Goal: Task Accomplishment & Management: Manage account settings

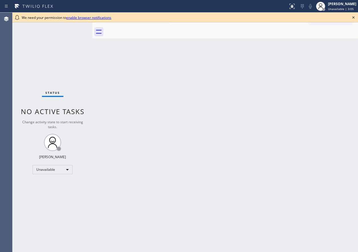
click at [354, 17] on icon at bounding box center [353, 17] width 7 height 7
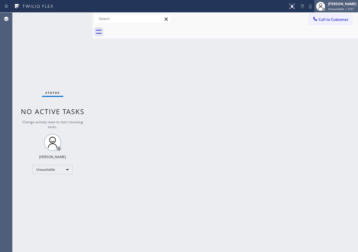
click at [327, 5] on div at bounding box center [321, 6] width 13 height 13
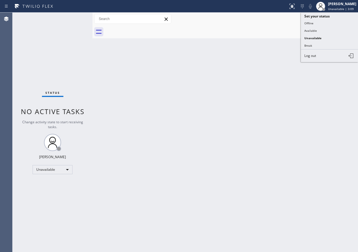
click at [273, 79] on div "Back to Dashboard Change Sender ID Customers Technicians Select a contact Outbo…" at bounding box center [226, 132] width 266 height 239
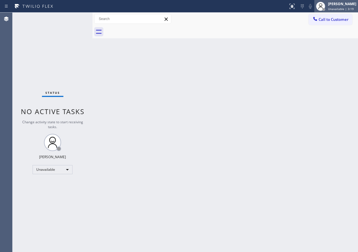
click at [351, 7] on span "Unavailable | 3:19" at bounding box center [341, 9] width 26 height 4
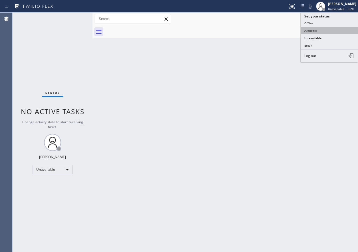
click at [338, 27] on button "Available" at bounding box center [329, 30] width 57 height 7
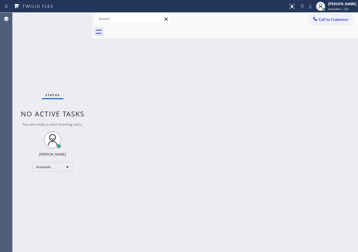
click at [289, 133] on div "Back to Dashboard Change Sender ID Customers Technicians Select a contact Outbo…" at bounding box center [226, 132] width 266 height 239
click at [73, 19] on div "Status No active tasks You are ready to start receiving tasks. [PERSON_NAME] Av…" at bounding box center [53, 132] width 80 height 239
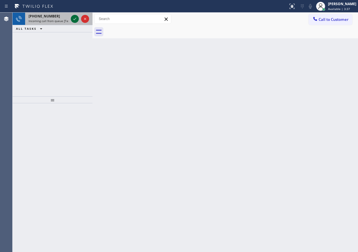
click at [73, 20] on icon at bounding box center [74, 18] width 7 height 7
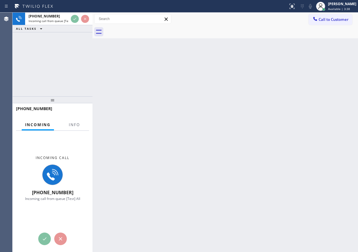
click at [75, 129] on div at bounding box center [74, 129] width 18 height 1
click at [73, 124] on span "Info" at bounding box center [74, 124] width 11 height 5
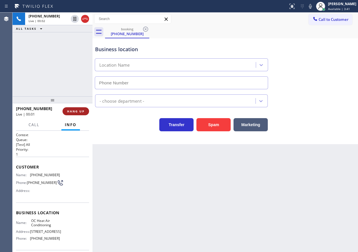
click at [76, 109] on span "HANG UP" at bounding box center [75, 111] width 17 height 4
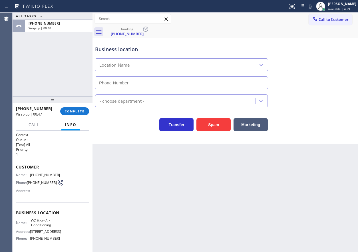
click at [69, 103] on div at bounding box center [53, 99] width 80 height 7
click at [69, 108] on button "COMPLETE" at bounding box center [74, 111] width 29 height 8
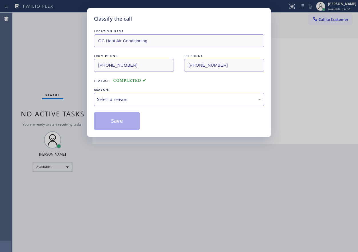
click at [83, 113] on div "Classify the call LOCATION NAME OC Heat Air Conditioning FROM PHONE [PHONE_NUMB…" at bounding box center [179, 126] width 358 height 252
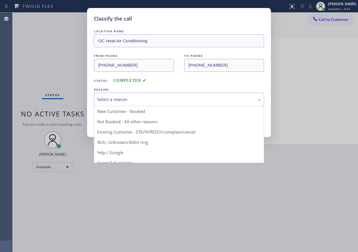
click at [131, 103] on div "Select a reason" at bounding box center [179, 99] width 170 height 13
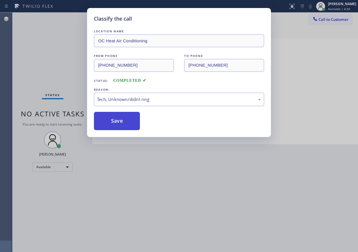
click at [122, 119] on button "Save" at bounding box center [117, 121] width 46 height 18
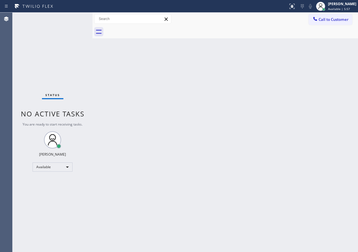
click at [74, 19] on div "Status No active tasks You are ready to start receiving tasks. [PERSON_NAME] Av…" at bounding box center [53, 132] width 80 height 239
drag, startPoint x: 303, startPoint y: 74, endPoint x: 292, endPoint y: 70, distance: 11.8
click at [303, 74] on div "Back to Dashboard Change Sender ID Customers Technicians Select a contact Outbo…" at bounding box center [226, 132] width 266 height 239
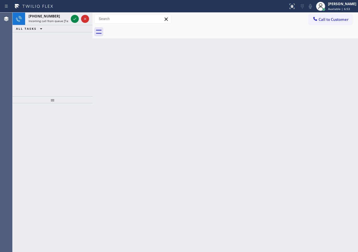
click at [304, 95] on div "Back to Dashboard Change Sender ID Customers Technicians Select a contact Outbo…" at bounding box center [226, 132] width 266 height 239
click at [74, 15] on icon at bounding box center [74, 18] width 7 height 7
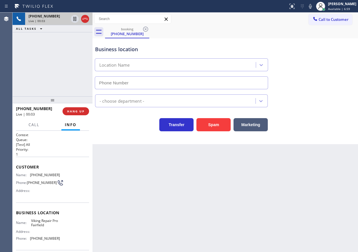
click at [43, 227] on span "Viking Repair Pro Fairfield" at bounding box center [45, 222] width 29 height 9
copy span "Viking Repair Pro Fairfield"
click at [298, 80] on div "Business location Location Name" at bounding box center [225, 63] width 263 height 52
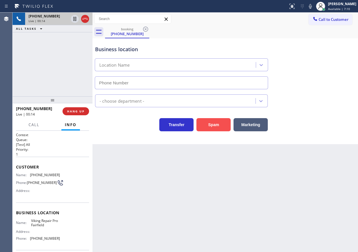
click at [204, 125] on button "Spam" at bounding box center [214, 124] width 34 height 13
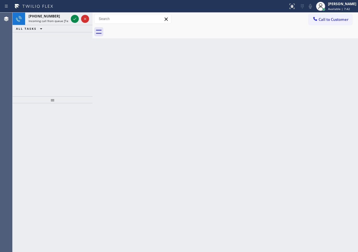
click at [313, 117] on div "Back to Dashboard Change Sender ID Customers Technicians Select a contact Outbo…" at bounding box center [226, 132] width 266 height 239
click at [74, 18] on icon at bounding box center [74, 18] width 7 height 7
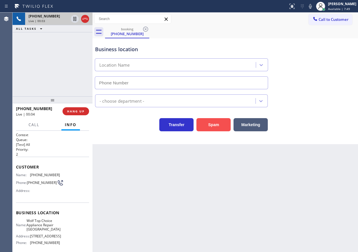
click at [212, 124] on button "Spam" at bounding box center [214, 124] width 34 height 13
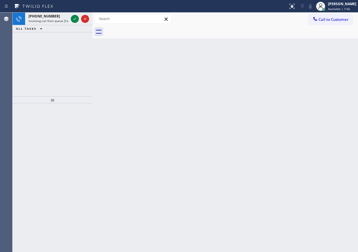
drag, startPoint x: 311, startPoint y: 56, endPoint x: 162, endPoint y: 25, distance: 152.5
click at [311, 56] on div "Back to Dashboard Change Sender ID Customers Technicians Select a contact Outbo…" at bounding box center [226, 132] width 266 height 239
click at [75, 21] on icon at bounding box center [74, 18] width 7 height 7
click at [177, 72] on div "Back to Dashboard Change Sender ID Customers Technicians Select a contact Outbo…" at bounding box center [226, 132] width 266 height 239
click at [74, 20] on icon at bounding box center [74, 18] width 7 height 7
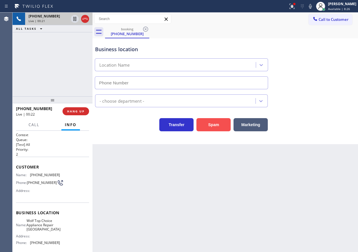
click at [217, 122] on button "Spam" at bounding box center [214, 124] width 34 height 13
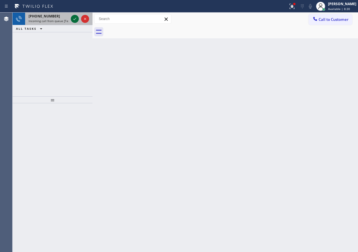
click at [72, 19] on icon at bounding box center [74, 18] width 7 height 7
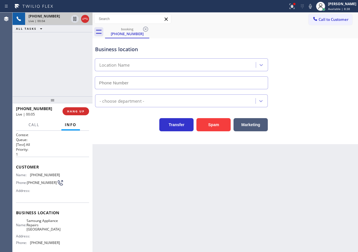
click at [39, 225] on span "Samsung Appliance Repairs [GEOGRAPHIC_DATA]" at bounding box center [44, 224] width 34 height 13
copy span "Samsung Appliance Repairs [GEOGRAPHIC_DATA]"
type input "(___) ___-____"
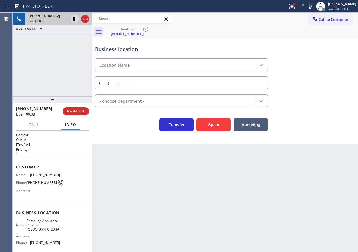
click at [167, 83] on input "(___) ___-____" at bounding box center [181, 82] width 173 height 13
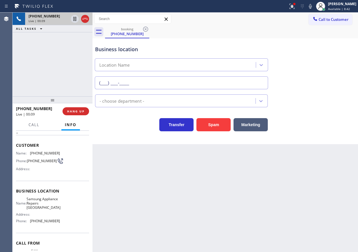
scroll to position [54, 0]
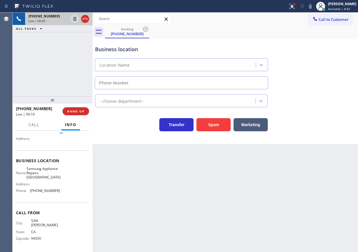
click at [62, 202] on div "Business location Name: Samsung Appliance Repairs [GEOGRAPHIC_DATA] Address: Ph…" at bounding box center [52, 176] width 73 height 52
click at [43, 193] on span "[PHONE_NUMBER]" at bounding box center [45, 190] width 30 height 4
copy span "[PHONE_NUMBER]"
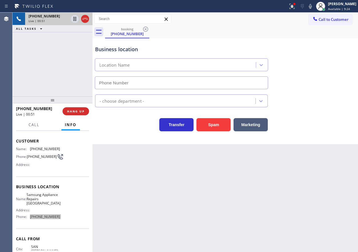
scroll to position [0, 0]
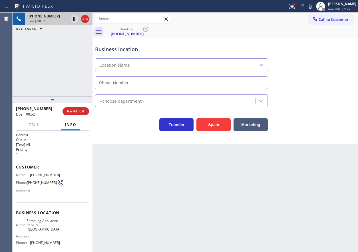
click at [36, 173] on span "[PHONE_NUMBER]" at bounding box center [45, 175] width 30 height 4
copy span "[PHONE_NUMBER]"
click at [297, 10] on button at bounding box center [292, 6] width 13 height 13
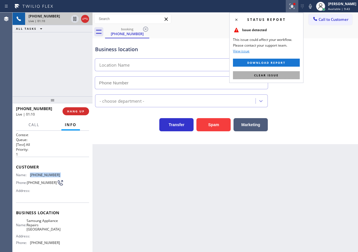
click at [282, 77] on button "Clear issue" at bounding box center [266, 75] width 67 height 8
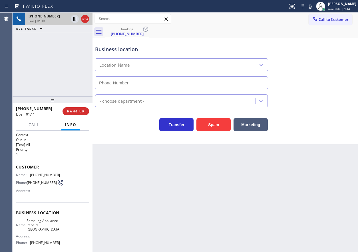
click at [300, 153] on div "Back to Dashboard Change Sender ID Customers Technicians Select a contact Outbo…" at bounding box center [226, 132] width 266 height 239
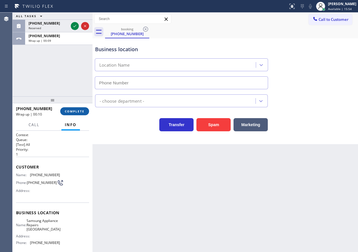
click at [77, 111] on span "COMPLETE" at bounding box center [75, 111] width 20 height 4
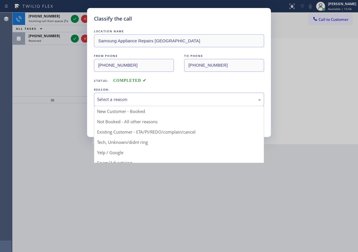
click at [143, 100] on div "Select a reason" at bounding box center [179, 99] width 164 height 7
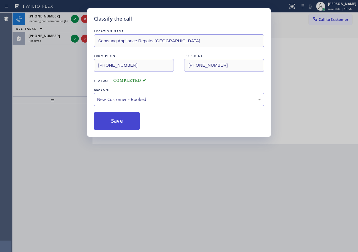
click at [122, 115] on button "Save" at bounding box center [117, 121] width 46 height 18
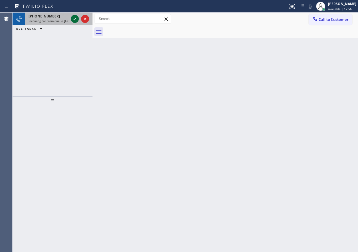
click at [76, 19] on icon at bounding box center [74, 18] width 7 height 7
click at [71, 19] on div at bounding box center [75, 18] width 8 height 7
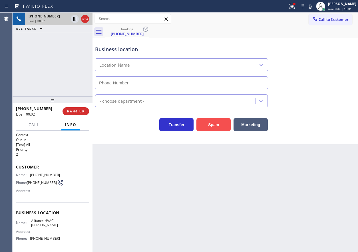
click at [209, 127] on button "Spam" at bounding box center [214, 124] width 34 height 13
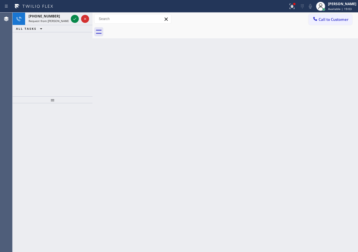
click at [317, 109] on div "Back to Dashboard Change Sender ID Customers Technicians Select a contact Outbo…" at bounding box center [226, 132] width 266 height 239
click at [56, 20] on span "Request from [PERSON_NAME] (direct)" at bounding box center [55, 21] width 52 height 4
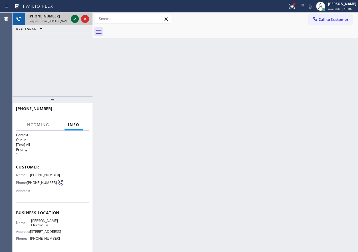
click at [74, 19] on icon at bounding box center [74, 18] width 7 height 7
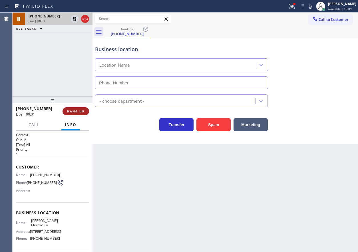
click at [79, 109] on button "HANG UP" at bounding box center [76, 111] width 27 height 8
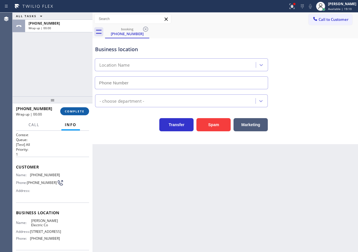
click at [79, 109] on button "COMPLETE" at bounding box center [74, 111] width 29 height 8
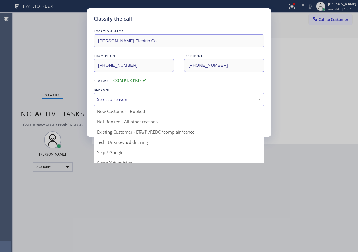
click at [153, 101] on div "Select a reason" at bounding box center [179, 99] width 164 height 7
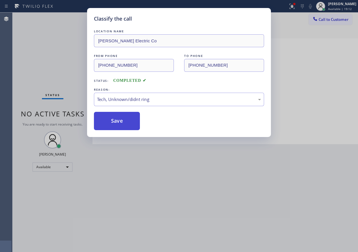
click at [116, 123] on button "Save" at bounding box center [117, 121] width 46 height 18
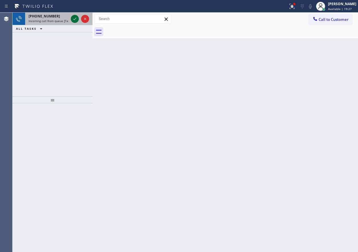
click at [74, 18] on icon at bounding box center [74, 18] width 7 height 7
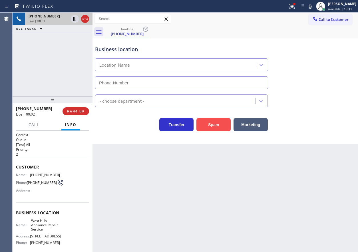
drag, startPoint x: 229, startPoint y: 121, endPoint x: 221, endPoint y: 122, distance: 8.6
click at [229, 121] on button "Spam" at bounding box center [214, 124] width 34 height 13
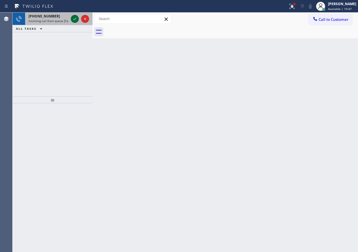
click at [75, 18] on icon at bounding box center [74, 18] width 7 height 7
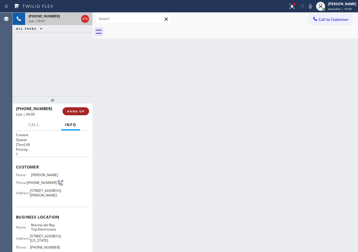
click at [77, 112] on span "HANG UP" at bounding box center [75, 111] width 17 height 4
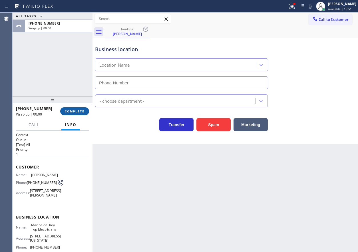
click at [77, 112] on span "COMPLETE" at bounding box center [75, 111] width 20 height 4
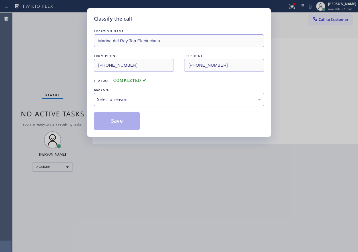
click at [128, 95] on div "Select a reason" at bounding box center [179, 99] width 170 height 13
click at [125, 129] on button "Save" at bounding box center [117, 121] width 46 height 18
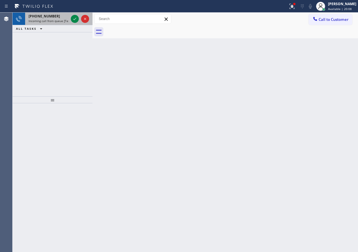
click at [52, 22] on span "Incoming call from queue [Test] All" at bounding box center [52, 21] width 47 height 4
click at [51, 19] on span "Incoming call from queue [Test] All" at bounding box center [52, 21] width 47 height 4
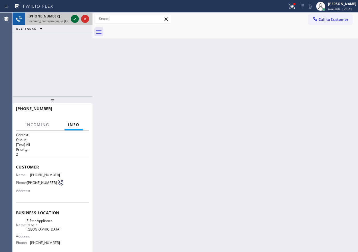
click at [72, 19] on icon at bounding box center [74, 18] width 7 height 7
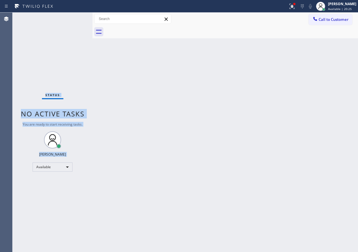
click at [72, 19] on div "Status No active tasks You are ready to start receiving tasks. [PERSON_NAME] Av…" at bounding box center [53, 132] width 80 height 239
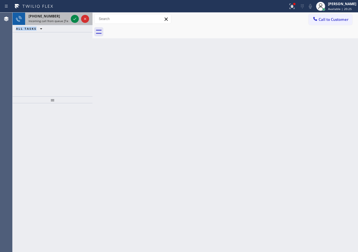
click at [57, 19] on span "Incoming call from queue [Test] All" at bounding box center [52, 21] width 47 height 4
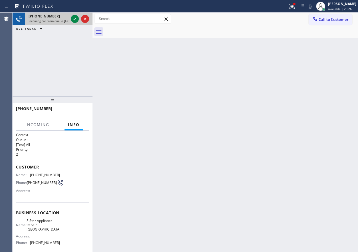
click at [68, 19] on span "Incoming call from queue [Test] All" at bounding box center [52, 21] width 47 height 4
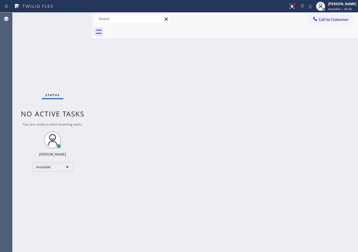
click at [73, 19] on div "Status No active tasks You are ready to start receiving tasks. [PERSON_NAME] Av…" at bounding box center [53, 132] width 80 height 239
click at [313, 89] on div "Back to Dashboard Change Sender ID Customers Technicians Select a contact Outbo…" at bounding box center [226, 132] width 266 height 239
click at [314, 57] on div "Back to Dashboard Change Sender ID Customers Technicians Select a contact Outbo…" at bounding box center [226, 132] width 266 height 239
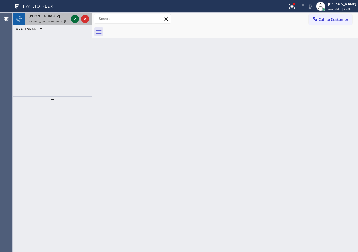
click at [76, 19] on icon at bounding box center [74, 19] width 3 height 2
click at [74, 20] on icon at bounding box center [74, 19] width 3 height 2
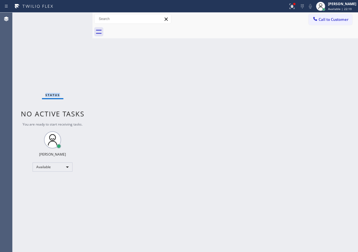
click at [74, 20] on div "Status No active tasks You are ready to start receiving tasks. [PERSON_NAME] Av…" at bounding box center [53, 132] width 80 height 239
click at [298, 11] on button at bounding box center [292, 6] width 13 height 13
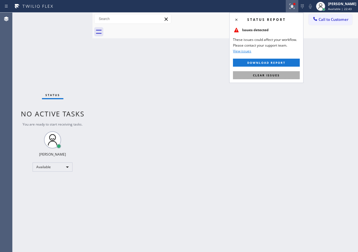
click at [277, 77] on span "Clear issues" at bounding box center [266, 75] width 27 height 4
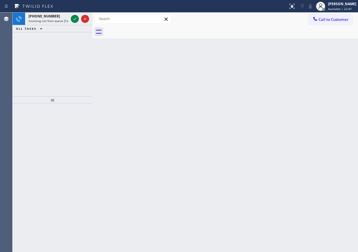
click at [336, 137] on div "Back to Dashboard Change Sender ID Customers Technicians Select a contact Outbo…" at bounding box center [226, 132] width 266 height 239
click at [310, 76] on div "Back to Dashboard Change Sender ID Customers Technicians Select a contact Outbo…" at bounding box center [226, 132] width 266 height 239
click at [75, 20] on icon at bounding box center [74, 18] width 7 height 7
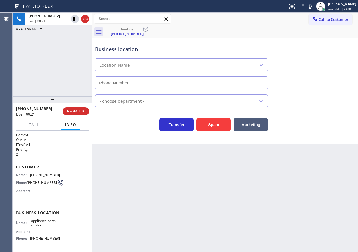
click at [332, 79] on div "Business location Location Name" at bounding box center [225, 63] width 263 height 52
click at [77, 108] on button "HANG UP" at bounding box center [76, 111] width 27 height 8
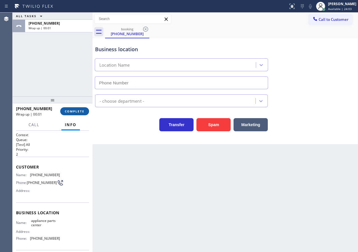
click at [77, 108] on button "COMPLETE" at bounding box center [74, 111] width 29 height 8
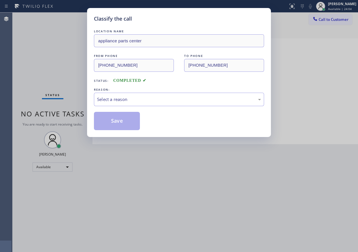
click at [150, 101] on div "Select a reason" at bounding box center [179, 99] width 164 height 7
click at [123, 126] on button "Save" at bounding box center [117, 121] width 46 height 18
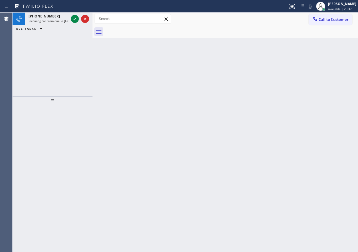
click at [309, 47] on div "Back to Dashboard Change Sender ID Customers Technicians Select a contact Outbo…" at bounding box center [226, 132] width 266 height 239
click at [74, 19] on icon at bounding box center [74, 18] width 7 height 7
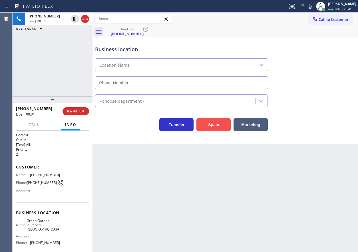
click at [210, 126] on button "Spam" at bounding box center [214, 124] width 34 height 13
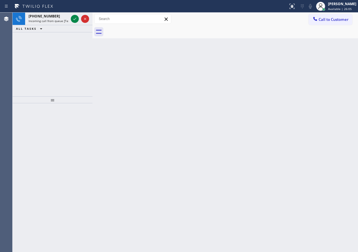
click at [308, 141] on div "Back to Dashboard Change Sender ID Customers Technicians Select a contact Outbo…" at bounding box center [226, 132] width 266 height 239
click at [72, 16] on icon at bounding box center [74, 18] width 7 height 7
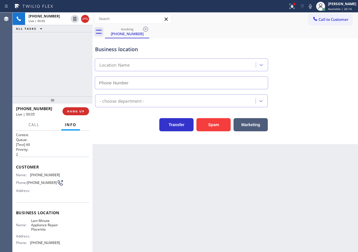
click at [45, 228] on span "Last Minute Appliance Repair Placentia" at bounding box center [45, 224] width 29 height 13
copy span "Last Minute Appliance Repair Placentia"
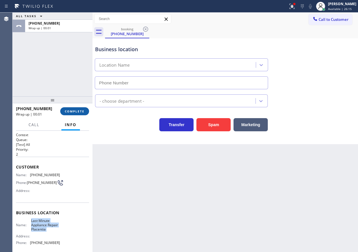
click at [75, 114] on button "COMPLETE" at bounding box center [74, 111] width 29 height 8
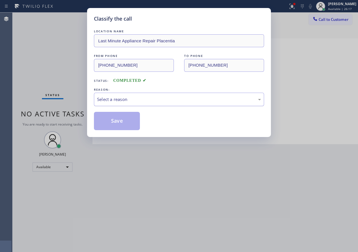
click at [142, 93] on div "Select a reason" at bounding box center [179, 99] width 170 height 13
click at [117, 114] on button "Save" at bounding box center [117, 121] width 46 height 18
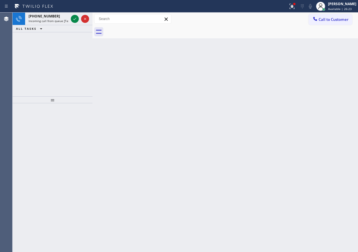
drag, startPoint x: 334, startPoint y: 134, endPoint x: 294, endPoint y: 123, distance: 41.4
click at [334, 134] on div "Back to Dashboard Change Sender ID Customers Technicians Select a contact Outbo…" at bounding box center [226, 132] width 266 height 239
click at [75, 17] on icon at bounding box center [74, 18] width 7 height 7
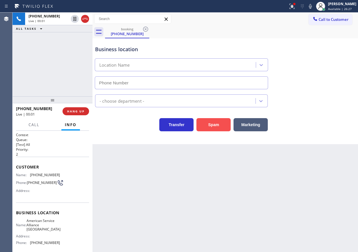
click at [220, 128] on button "Spam" at bounding box center [214, 124] width 34 height 13
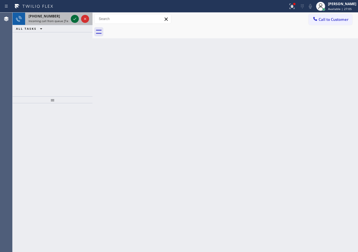
click at [75, 22] on icon at bounding box center [74, 18] width 7 height 7
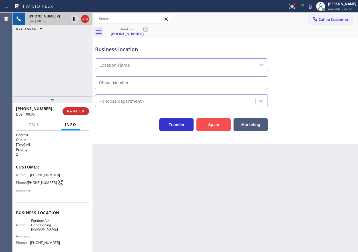
click at [212, 127] on button "Spam" at bounding box center [214, 124] width 34 height 13
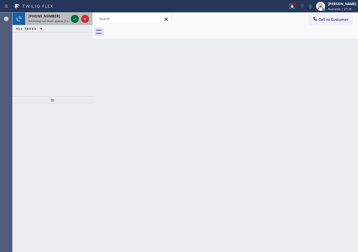
click at [74, 20] on icon at bounding box center [74, 18] width 7 height 7
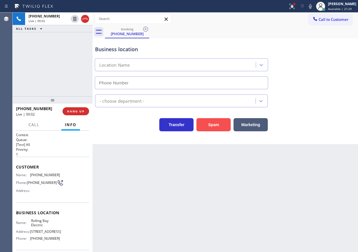
click at [217, 129] on button "Spam" at bounding box center [214, 124] width 34 height 13
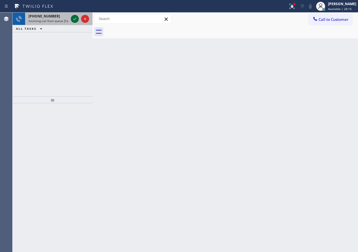
click at [76, 16] on icon at bounding box center [74, 18] width 7 height 7
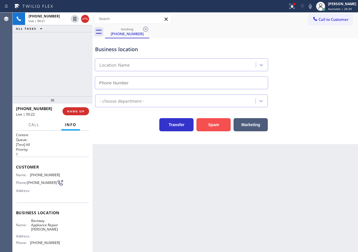
click at [210, 127] on button "Spam" at bounding box center [214, 124] width 34 height 13
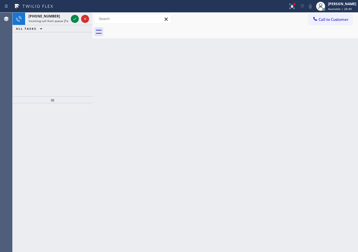
click at [313, 120] on div "Back to Dashboard Change Sender ID Customers Technicians Select a contact Outbo…" at bounding box center [226, 132] width 266 height 239
click at [77, 19] on icon at bounding box center [74, 18] width 7 height 7
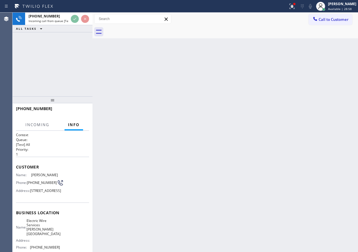
click at [131, 36] on div at bounding box center [231, 31] width 253 height 13
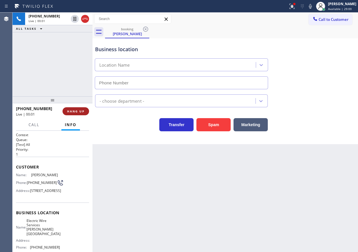
click at [81, 112] on span "HANG UP" at bounding box center [75, 111] width 17 height 4
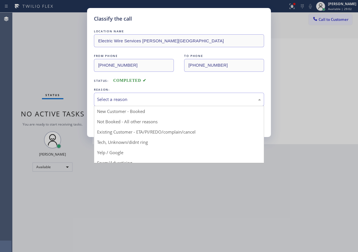
drag, startPoint x: 136, startPoint y: 100, endPoint x: 127, endPoint y: 129, distance: 30.1
click at [136, 100] on div "Select a reason" at bounding box center [179, 99] width 164 height 7
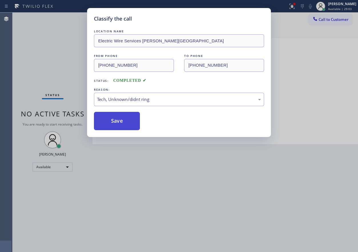
click at [118, 123] on button "Save" at bounding box center [117, 121] width 46 height 18
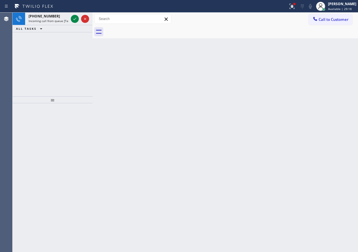
click at [35, 22] on span "Incoming call from queue [Test] All" at bounding box center [52, 21] width 47 height 4
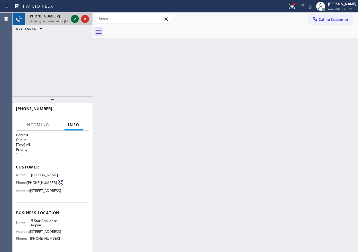
click at [73, 17] on icon at bounding box center [74, 18] width 7 height 7
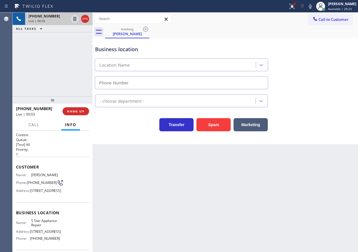
click at [39, 227] on span "5 Star Appliance Repair" at bounding box center [45, 222] width 29 height 9
copy span "5 Star Appliance Repair"
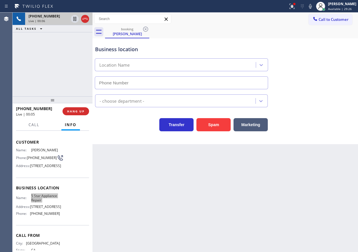
scroll to position [57, 0]
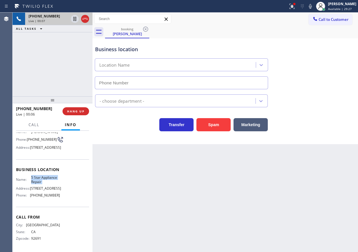
click at [43, 193] on span "[PHONE_NUMBER]" at bounding box center [45, 195] width 30 height 4
copy span "[PHONE_NUMBER]"
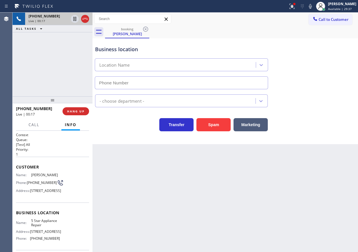
click at [36, 184] on span "[PHONE_NUMBER]" at bounding box center [42, 182] width 30 height 4
copy div "[PHONE_NUMBER]"
click at [41, 173] on span "[PERSON_NAME]" at bounding box center [45, 175] width 29 height 4
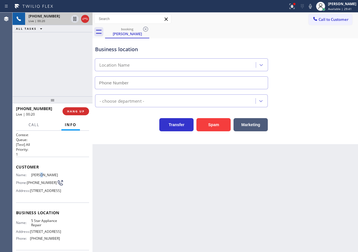
click at [41, 173] on span "[PERSON_NAME]" at bounding box center [45, 175] width 29 height 4
copy span "[PERSON_NAME]"
click at [74, 23] on button at bounding box center [75, 19] width 8 height 8
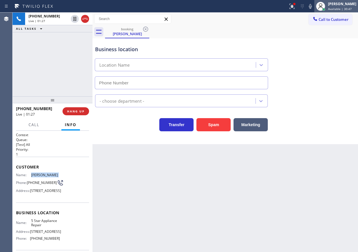
click at [321, 7] on div at bounding box center [321, 6] width 13 height 13
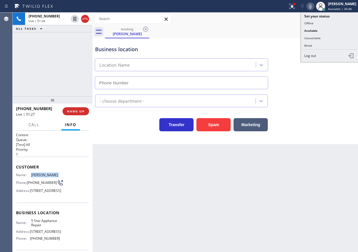
click at [314, 7] on icon at bounding box center [310, 6] width 7 height 7
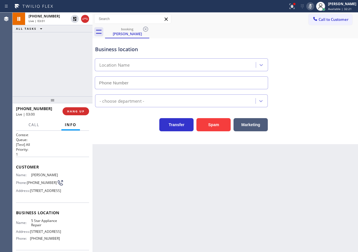
click at [331, 108] on div "Transfer Spam Marketing" at bounding box center [225, 119] width 263 height 24
click at [314, 5] on icon at bounding box center [310, 6] width 7 height 7
click at [71, 17] on div at bounding box center [75, 18] width 8 height 7
click at [314, 6] on icon at bounding box center [310, 6] width 7 height 7
click at [73, 21] on icon at bounding box center [74, 18] width 7 height 7
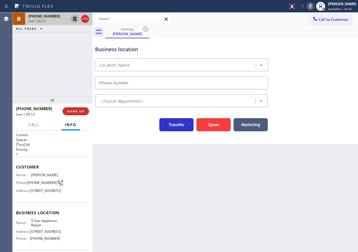
click at [329, 177] on div "Back to Dashboard Change Sender ID Customers Technicians Select a contact Outbo…" at bounding box center [226, 132] width 266 height 239
click at [308, 113] on div "Transfer Spam Marketing" at bounding box center [225, 122] width 263 height 18
click at [73, 19] on icon at bounding box center [75, 19] width 4 height 4
click at [313, 6] on rect at bounding box center [311, 6] width 4 height 4
click at [315, 102] on div "- choose department -" at bounding box center [225, 99] width 263 height 15
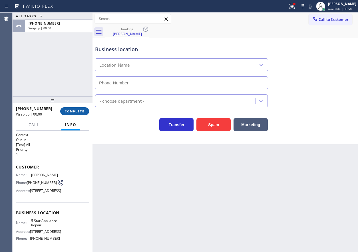
click at [78, 113] on button "COMPLETE" at bounding box center [74, 111] width 29 height 8
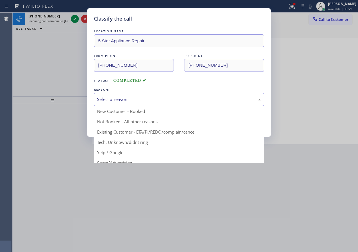
click at [139, 99] on div "Select a reason" at bounding box center [179, 99] width 164 height 7
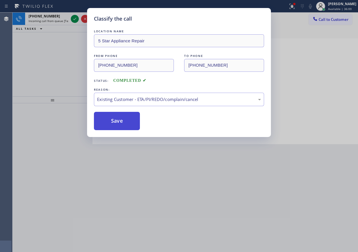
click at [122, 127] on button "Save" at bounding box center [117, 121] width 46 height 18
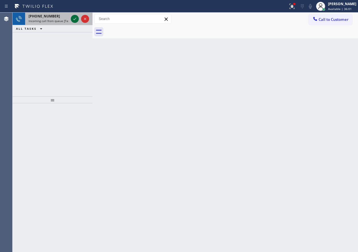
click at [74, 19] on icon at bounding box center [74, 18] width 7 height 7
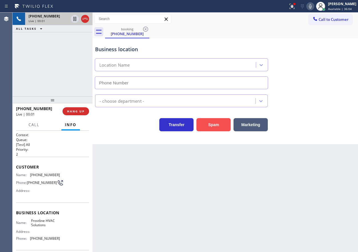
click at [220, 122] on button "Spam" at bounding box center [214, 124] width 34 height 13
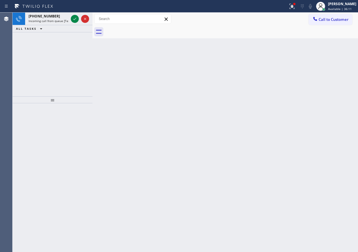
drag, startPoint x: 335, startPoint y: 130, endPoint x: 151, endPoint y: 30, distance: 209.5
click at [332, 128] on div "Back to Dashboard Change Sender ID Customers Technicians Select a contact Outbo…" at bounding box center [226, 132] width 266 height 239
click at [75, 17] on icon at bounding box center [74, 18] width 7 height 7
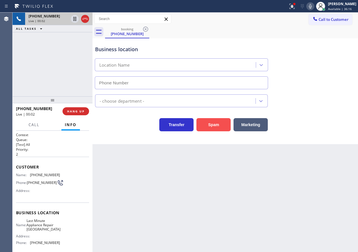
click at [217, 121] on button "Spam" at bounding box center [214, 124] width 34 height 13
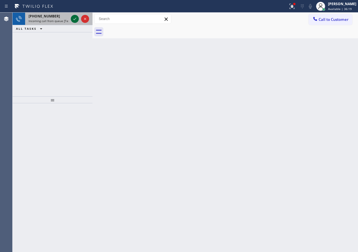
click at [73, 20] on icon at bounding box center [74, 18] width 7 height 7
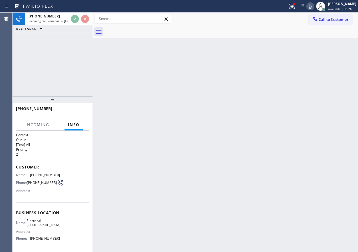
drag, startPoint x: 177, startPoint y: 97, endPoint x: 178, endPoint y: 73, distance: 23.5
click at [177, 97] on div "Back to Dashboard Change Sender ID Customers Technicians Select a contact Outbo…" at bounding box center [226, 132] width 266 height 239
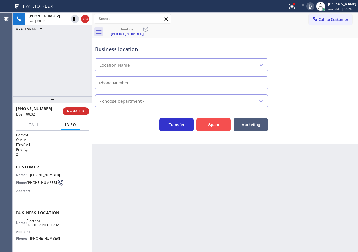
click at [206, 126] on button "Spam" at bounding box center [214, 124] width 34 height 13
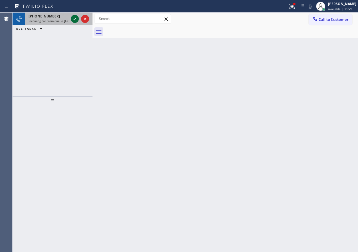
click at [74, 20] on icon at bounding box center [74, 19] width 3 height 2
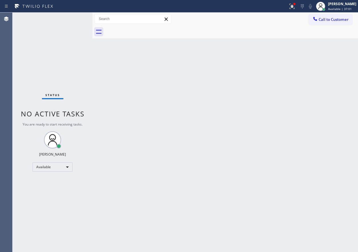
click at [75, 18] on div "Status No active tasks You are ready to start receiving tasks. [PERSON_NAME] Av…" at bounding box center [53, 132] width 80 height 239
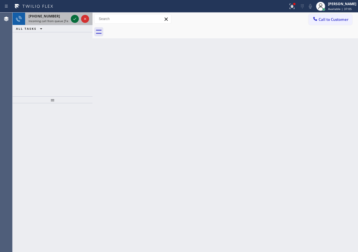
click at [73, 21] on icon at bounding box center [74, 18] width 7 height 7
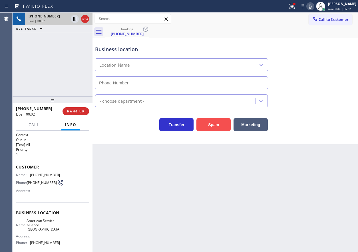
click at [211, 131] on button "Spam" at bounding box center [214, 124] width 34 height 13
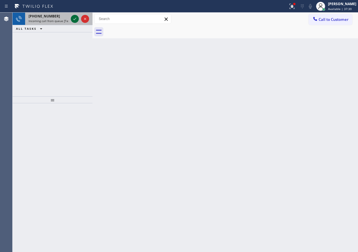
click at [74, 19] on icon at bounding box center [74, 18] width 7 height 7
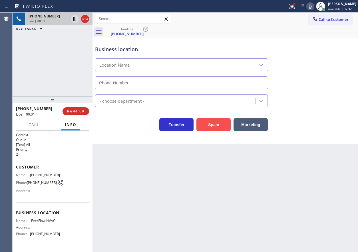
click at [227, 129] on button "Spam" at bounding box center [214, 124] width 34 height 13
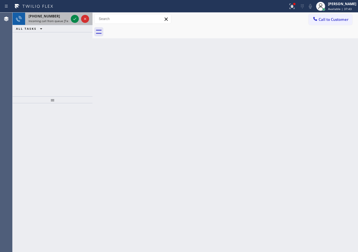
click at [37, 15] on span "[PHONE_NUMBER]" at bounding box center [44, 16] width 31 height 5
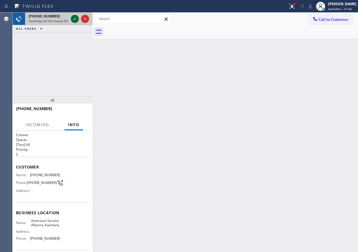
click at [73, 21] on icon at bounding box center [74, 18] width 7 height 7
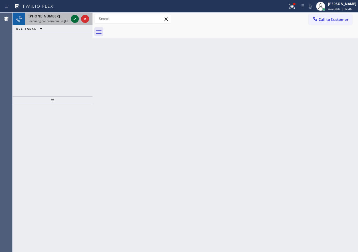
click at [74, 21] on icon at bounding box center [74, 18] width 7 height 7
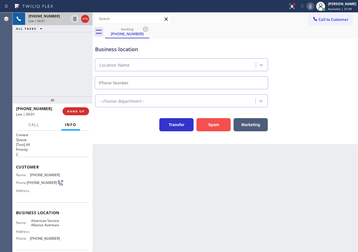
click at [218, 125] on button "Spam" at bounding box center [214, 124] width 34 height 13
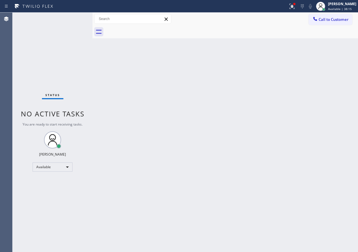
click at [325, 92] on div "Back to Dashboard Change Sender ID Customers Technicians Select a contact Outbo…" at bounding box center [226, 132] width 266 height 239
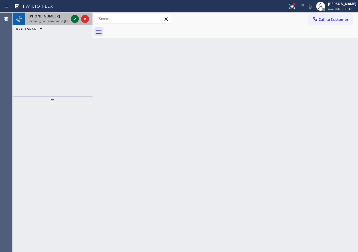
click at [74, 16] on icon at bounding box center [74, 18] width 7 height 7
click at [75, 21] on icon at bounding box center [74, 18] width 7 height 7
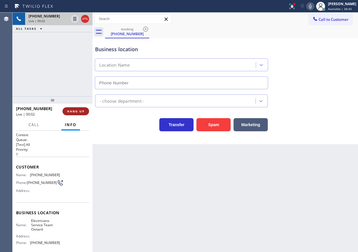
click at [72, 111] on span "HANG UP" at bounding box center [75, 111] width 17 height 4
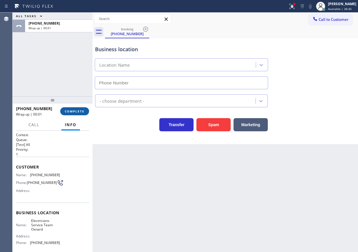
click at [72, 111] on span "COMPLETE" at bounding box center [75, 111] width 20 height 4
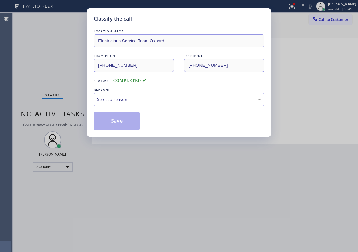
click at [126, 99] on div "Select a reason" at bounding box center [179, 99] width 164 height 7
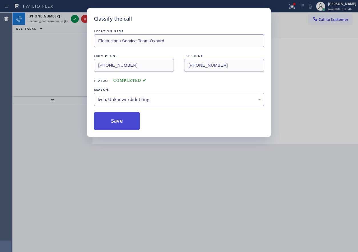
click at [119, 123] on button "Save" at bounding box center [117, 121] width 46 height 18
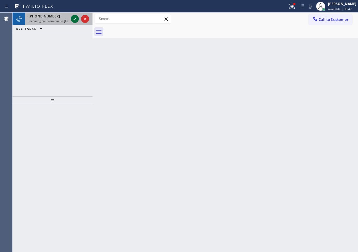
click at [76, 17] on icon at bounding box center [74, 18] width 7 height 7
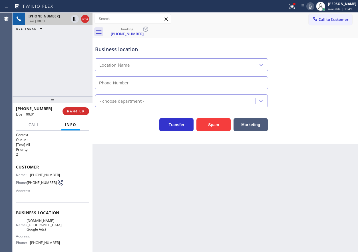
click at [77, 116] on div "[PHONE_NUMBER] Live | 00:01 HANG UP" at bounding box center [52, 111] width 73 height 15
click at [77, 110] on span "HANG UP" at bounding box center [75, 111] width 17 height 4
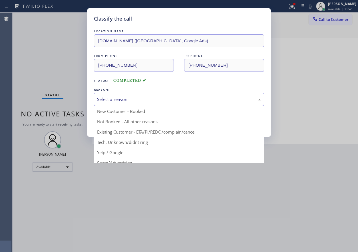
click at [117, 100] on div "Select a reason" at bounding box center [179, 99] width 164 height 7
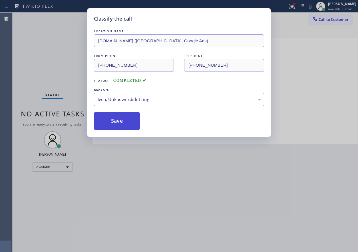
click at [115, 118] on button "Save" at bounding box center [117, 121] width 46 height 18
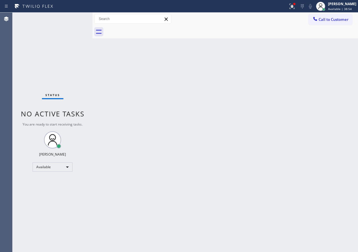
click at [224, 251] on div "Back to Dashboard Change Sender ID Customers Technicians Select a contact Outbo…" at bounding box center [226, 132] width 266 height 239
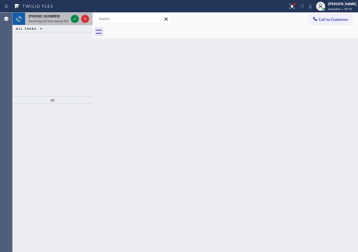
click at [50, 19] on div "[PHONE_NUMBER] Incoming call from queue [Test] All" at bounding box center [47, 19] width 45 height 13
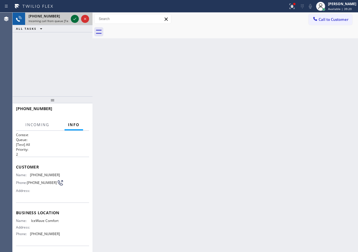
click at [74, 18] on icon at bounding box center [74, 18] width 7 height 7
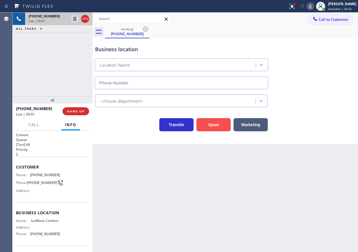
click at [206, 123] on button "Spam" at bounding box center [214, 124] width 34 height 13
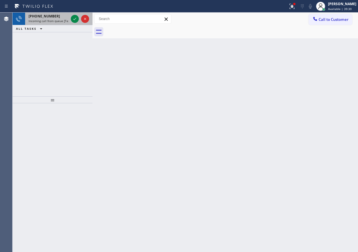
click at [37, 23] on div "[PHONE_NUMBER] Incoming call from queue [Test] All" at bounding box center [47, 19] width 45 height 13
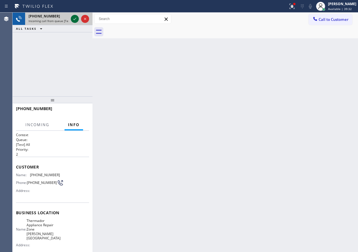
click at [76, 19] on icon at bounding box center [74, 18] width 7 height 7
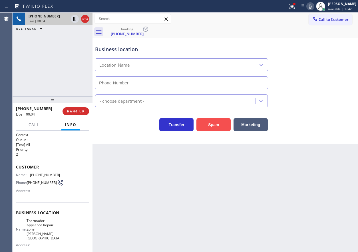
click at [209, 120] on button "Spam" at bounding box center [214, 124] width 34 height 13
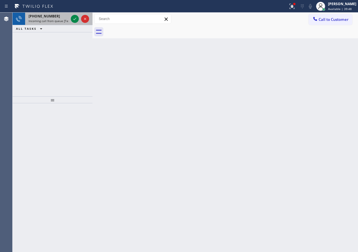
click at [57, 18] on div "[PHONE_NUMBER]" at bounding box center [49, 16] width 40 height 5
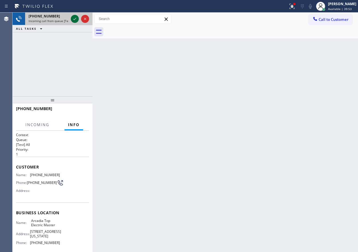
click at [71, 19] on div at bounding box center [75, 18] width 8 height 7
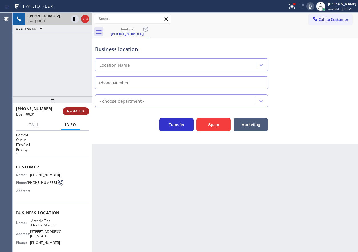
click at [80, 113] on button "HANG UP" at bounding box center [76, 111] width 27 height 8
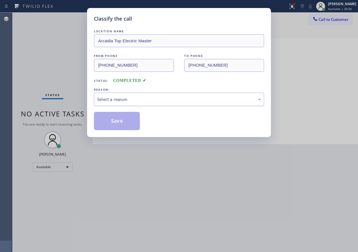
click at [137, 104] on div "Select a reason" at bounding box center [179, 99] width 170 height 13
click at [130, 127] on button "Save" at bounding box center [117, 121] width 46 height 18
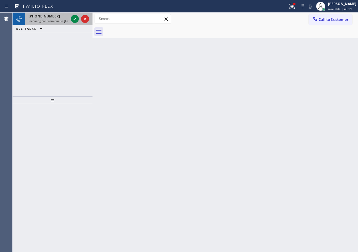
click at [59, 19] on span "Incoming call from queue [Test] All" at bounding box center [52, 21] width 47 height 4
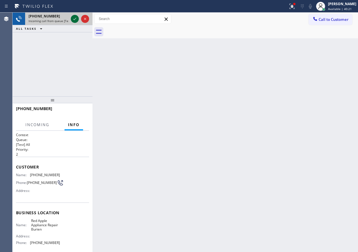
click at [72, 20] on icon at bounding box center [74, 18] width 7 height 7
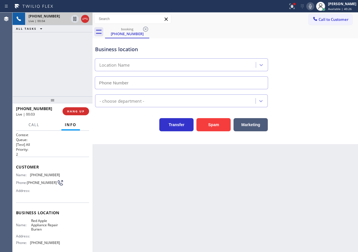
click at [272, 184] on div "Back to Dashboard Change Sender ID Customers Technicians Select a contact Outbo…" at bounding box center [226, 132] width 266 height 239
click at [44, 225] on span "Red Apple Appliance Repair Burien" at bounding box center [45, 224] width 29 height 13
copy span "Red Apple Appliance Repair Burien"
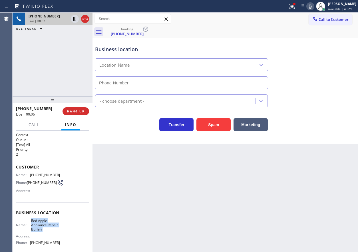
type input "(___) ___-____"
click at [138, 83] on input "(___) ___-____" at bounding box center [181, 82] width 173 height 13
click at [205, 123] on button "Spam" at bounding box center [214, 124] width 34 height 13
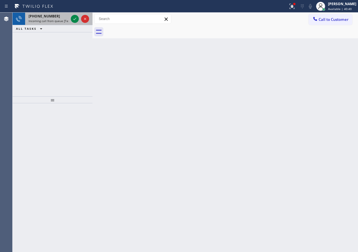
click at [41, 20] on span "Incoming call from queue [Test] All" at bounding box center [52, 21] width 47 height 4
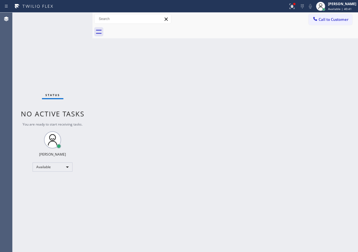
click at [41, 20] on div "Status No active tasks You are ready to start receiving tasks. [PERSON_NAME] Av…" at bounding box center [53, 132] width 80 height 239
click at [175, 87] on div "Back to Dashboard Change Sender ID Customers Technicians Select a contact Outbo…" at bounding box center [226, 132] width 266 height 239
click at [293, 7] on icon at bounding box center [291, 6] width 3 height 4
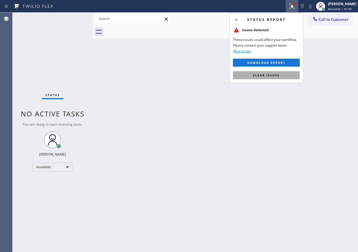
click at [288, 73] on button "Clear issues" at bounding box center [266, 75] width 67 height 8
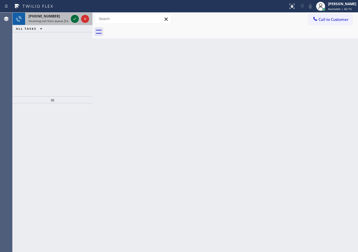
click at [73, 18] on icon at bounding box center [74, 18] width 7 height 7
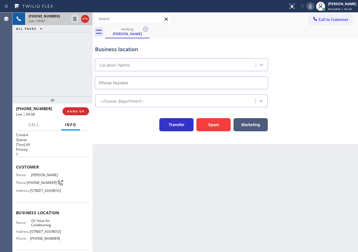
click at [40, 227] on span "OC Heat Air Conditioning" at bounding box center [45, 222] width 29 height 9
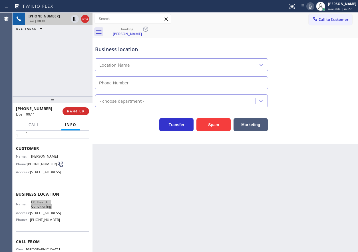
scroll to position [57, 0]
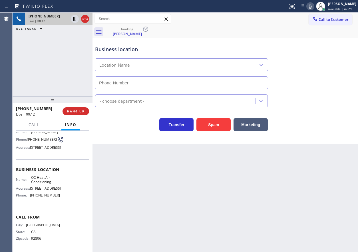
click at [43, 197] on span "[PHONE_NUMBER]" at bounding box center [45, 195] width 30 height 4
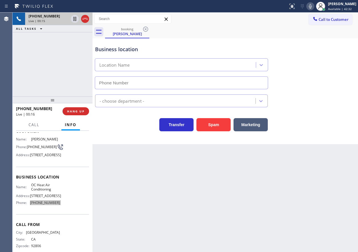
scroll to position [0, 0]
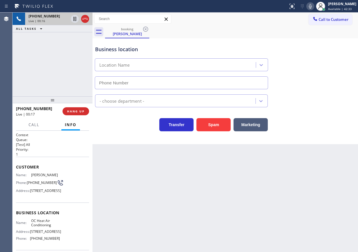
click at [33, 170] on div "Customer Name: [PERSON_NAME] Phone: [PHONE_NUMBER] Address: [STREET_ADDRESS]" at bounding box center [52, 180] width 73 height 46
click at [35, 176] on span "[PERSON_NAME]" at bounding box center [45, 175] width 29 height 4
click at [30, 181] on span "[PHONE_NUMBER]" at bounding box center [42, 182] width 30 height 4
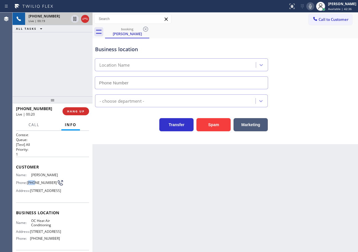
click at [30, 181] on span "[PHONE_NUMBER]" at bounding box center [42, 182] width 30 height 4
click at [39, 182] on span "[PHONE_NUMBER]" at bounding box center [42, 182] width 30 height 4
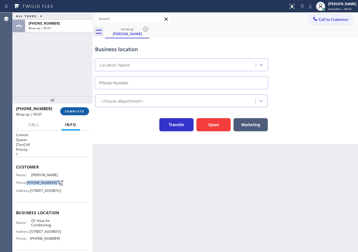
click at [83, 110] on span "COMPLETE" at bounding box center [75, 111] width 20 height 4
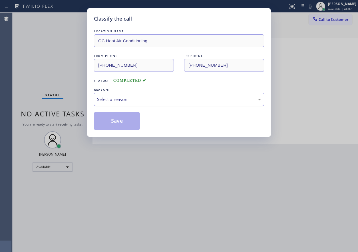
click at [145, 101] on div "Select a reason" at bounding box center [179, 99] width 164 height 7
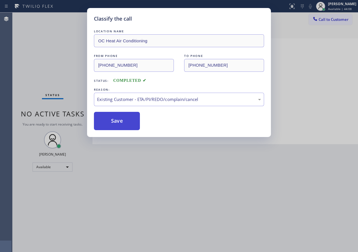
click at [123, 123] on button "Save" at bounding box center [117, 121] width 46 height 18
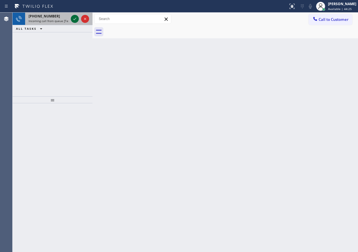
click at [71, 19] on div at bounding box center [75, 18] width 8 height 7
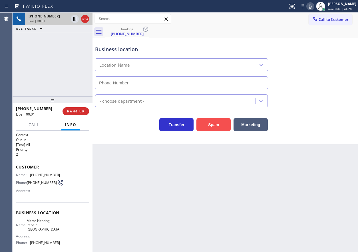
click at [215, 125] on button "Spam" at bounding box center [214, 124] width 34 height 13
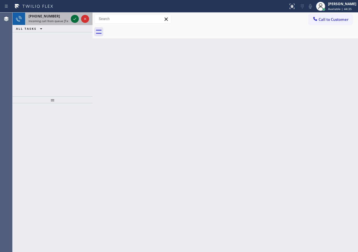
click at [75, 19] on icon at bounding box center [74, 19] width 3 height 2
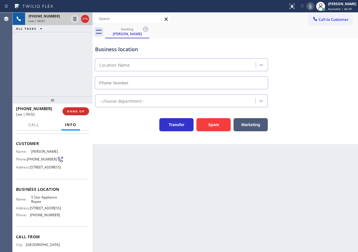
scroll to position [57, 0]
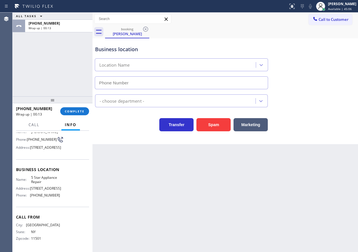
click at [298, 67] on div "Business location Location Name" at bounding box center [225, 63] width 263 height 52
click at [79, 111] on span "COMPLETE" at bounding box center [75, 111] width 20 height 4
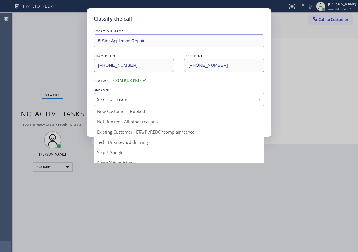
click at [187, 101] on div "Select a reason" at bounding box center [179, 99] width 164 height 7
drag, startPoint x: 122, startPoint y: 142, endPoint x: 123, endPoint y: 137, distance: 4.9
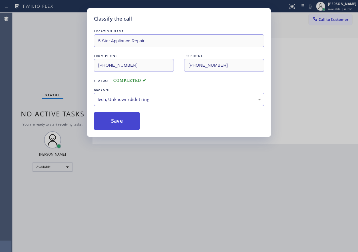
click at [124, 120] on button "Save" at bounding box center [117, 121] width 46 height 18
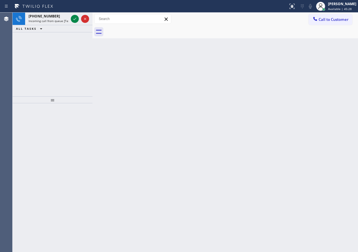
click at [306, 134] on div "Back to Dashboard Change Sender ID Customers Technicians Select a contact Outbo…" at bounding box center [226, 132] width 266 height 239
click at [74, 19] on icon at bounding box center [74, 18] width 7 height 7
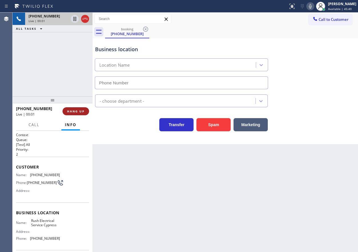
click at [80, 112] on span "HANG UP" at bounding box center [75, 111] width 17 height 4
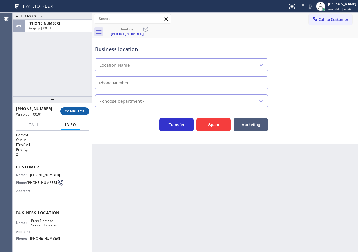
click at [80, 112] on span "COMPLETE" at bounding box center [75, 111] width 20 height 4
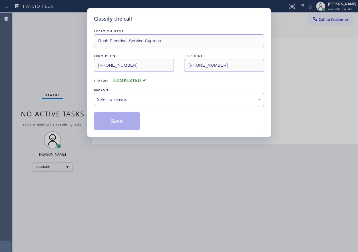
click at [137, 100] on div "Select a reason" at bounding box center [179, 99] width 164 height 7
click at [118, 121] on button "Save" at bounding box center [117, 121] width 46 height 18
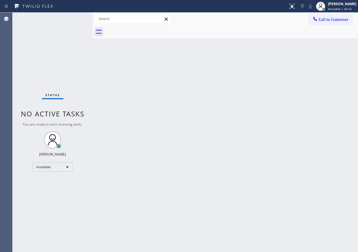
click at [74, 16] on div "Status No active tasks You are ready to start receiving tasks. [PERSON_NAME] Av…" at bounding box center [53, 132] width 80 height 239
click at [328, 141] on div "Back to Dashboard Change Sender ID Customers Technicians Select a contact Outbo…" at bounding box center [226, 132] width 266 height 239
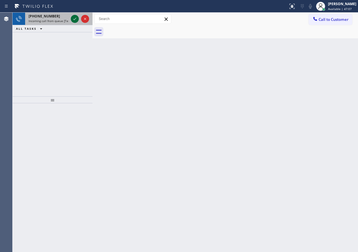
click at [77, 19] on icon at bounding box center [74, 18] width 7 height 7
click at [36, 18] on span "[PHONE_NUMBER]" at bounding box center [44, 16] width 31 height 5
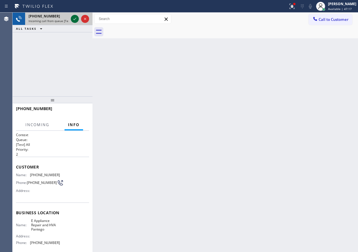
click at [78, 20] on icon at bounding box center [74, 18] width 7 height 7
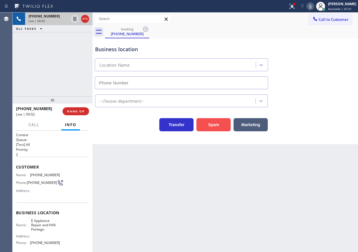
click at [220, 121] on button "Spam" at bounding box center [214, 124] width 34 height 13
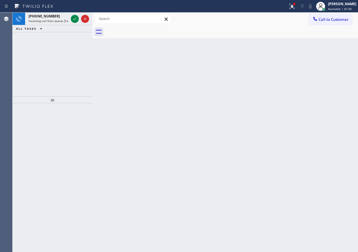
drag, startPoint x: 323, startPoint y: 71, endPoint x: 248, endPoint y: 37, distance: 82.6
click at [323, 71] on div "Back to Dashboard Change Sender ID Customers Technicians Select a contact Outbo…" at bounding box center [226, 132] width 266 height 239
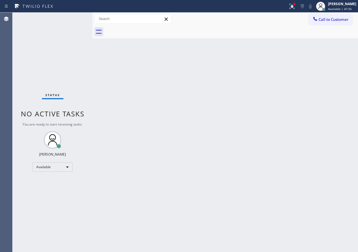
click at [265, 77] on div "Back to Dashboard Change Sender ID Customers Technicians Select a contact Outbo…" at bounding box center [226, 132] width 266 height 239
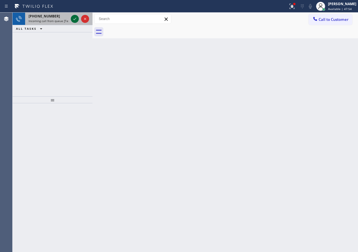
click at [74, 19] on icon at bounding box center [74, 19] width 3 height 2
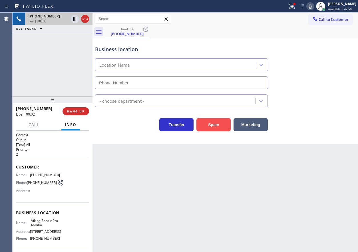
click at [228, 125] on button "Spam" at bounding box center [214, 124] width 34 height 13
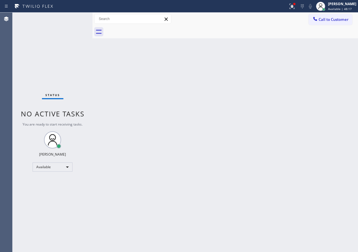
click at [273, 77] on div "Back to Dashboard Change Sender ID Customers Technicians Select a contact Outbo…" at bounding box center [226, 132] width 266 height 239
click at [295, 5] on icon at bounding box center [292, 6] width 7 height 7
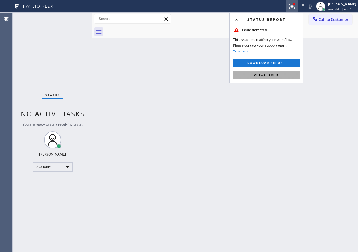
click at [282, 73] on button "Clear issue" at bounding box center [266, 75] width 67 height 8
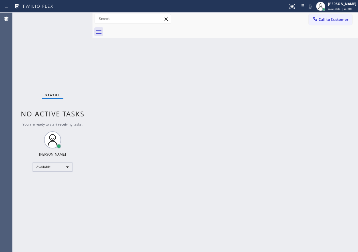
click at [74, 17] on div "Status No active tasks You are ready to start receiving tasks. [PERSON_NAME] Av…" at bounding box center [53, 132] width 80 height 239
click at [313, 169] on div "Back to Dashboard Change Sender ID Customers Technicians Select a contact Outbo…" at bounding box center [226, 132] width 266 height 239
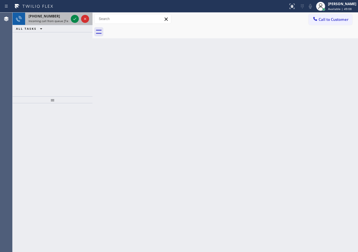
click at [53, 22] on span "Incoming call from queue [Test] All" at bounding box center [52, 21] width 47 height 4
drag, startPoint x: 73, startPoint y: 18, endPoint x: 77, endPoint y: 27, distance: 10.1
click at [73, 18] on icon at bounding box center [74, 18] width 7 height 7
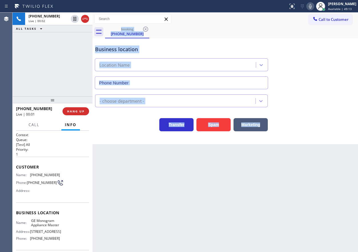
click at [172, 162] on div "Back to Dashboard Change Sender ID Customers Technicians Select a contact Outbo…" at bounding box center [226, 132] width 266 height 239
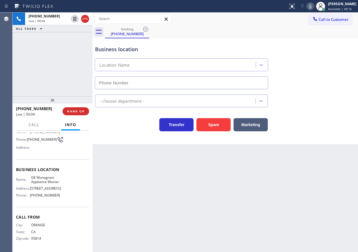
scroll to position [54, 0]
click at [45, 175] on span "GE Monogram Appliance Master" at bounding box center [45, 179] width 29 height 9
click at [205, 124] on button "Spam" at bounding box center [214, 124] width 34 height 13
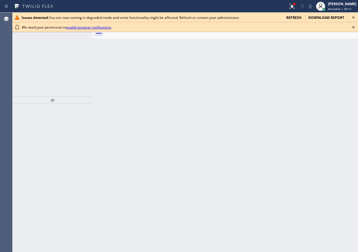
click at [354, 26] on icon at bounding box center [353, 27] width 7 height 7
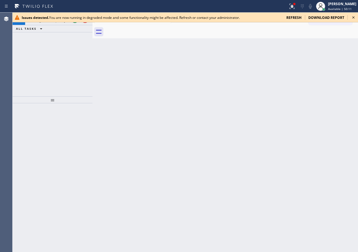
click at [354, 17] on icon at bounding box center [354, 17] width 2 height 2
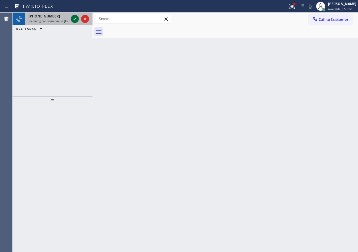
click at [76, 19] on icon at bounding box center [74, 18] width 7 height 7
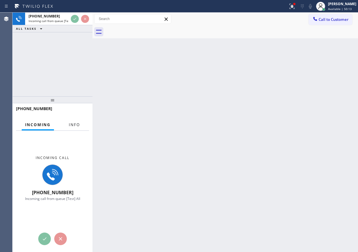
click at [75, 127] on span "Info" at bounding box center [74, 124] width 11 height 5
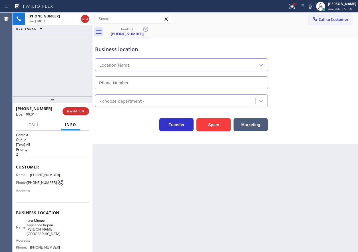
type input "(310) 362-9192"
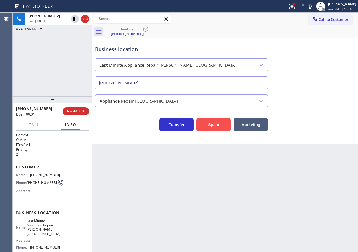
click at [208, 125] on button "Spam" at bounding box center [214, 124] width 34 height 13
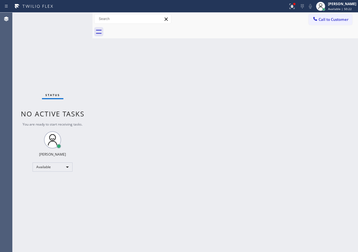
click at [171, 127] on div "Back to Dashboard Change Sender ID Customers Technicians Select a contact Outbo…" at bounding box center [226, 132] width 266 height 239
click at [197, 68] on div "Back to Dashboard Change Sender ID Customers Technicians Select a contact Outbo…" at bounding box center [226, 132] width 266 height 239
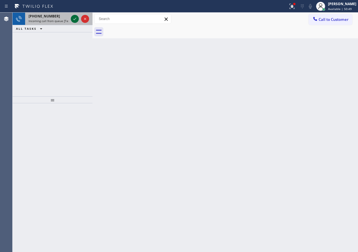
click at [76, 21] on icon at bounding box center [74, 18] width 7 height 7
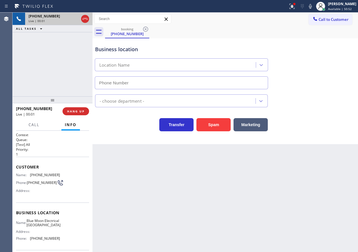
type input "[PHONE_NUMBER]"
click at [84, 109] on button "HANG UP" at bounding box center [76, 111] width 27 height 8
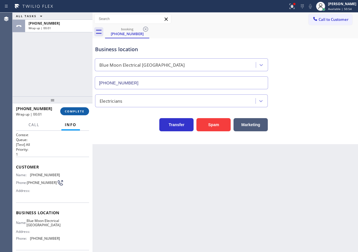
click at [81, 112] on span "COMPLETE" at bounding box center [75, 111] width 20 height 4
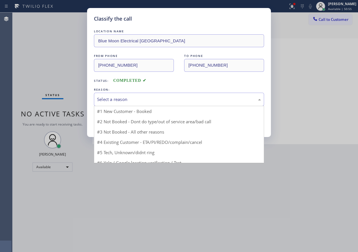
click at [128, 100] on div "Select a reason" at bounding box center [179, 99] width 164 height 7
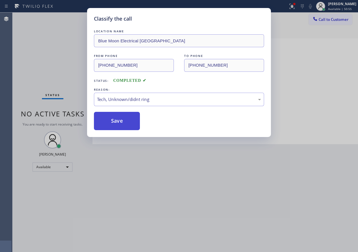
click at [121, 123] on button "Save" at bounding box center [117, 121] width 46 height 18
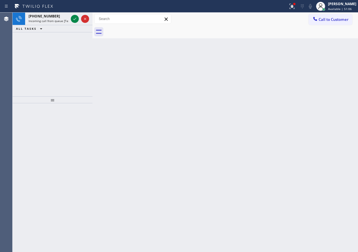
click at [282, 91] on div "Back to Dashboard Change Sender ID Customers Technicians Select a contact Outbo…" at bounding box center [226, 132] width 266 height 239
click at [75, 19] on icon at bounding box center [74, 19] width 3 height 2
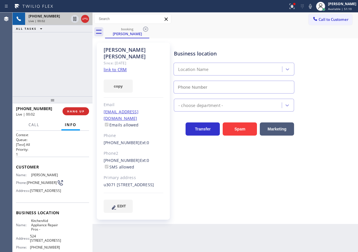
type input "(855) 213-9318"
click at [122, 67] on link "link to CRM" at bounding box center [115, 70] width 23 height 6
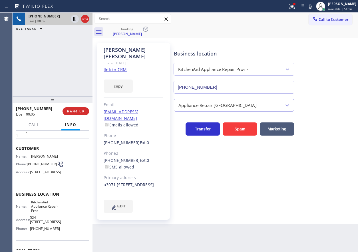
scroll to position [29, 0]
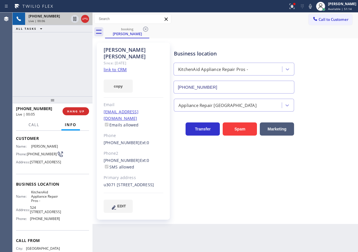
click at [39, 203] on span "KitchenAid Appliance Repair Pros -" at bounding box center [45, 196] width 29 height 13
copy span "KitchenAid Appliance Repair Pros -"
click at [200, 84] on input "(855) 213-9318" at bounding box center [234, 87] width 121 height 13
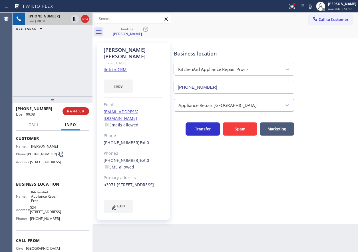
click at [200, 84] on input "(855) 213-9318" at bounding box center [234, 87] width 121 height 13
click at [312, 7] on icon at bounding box center [310, 6] width 3 height 5
click at [75, 17] on icon at bounding box center [74, 19] width 3 height 4
drag, startPoint x: 312, startPoint y: 83, endPoint x: 318, endPoint y: 63, distance: 21.3
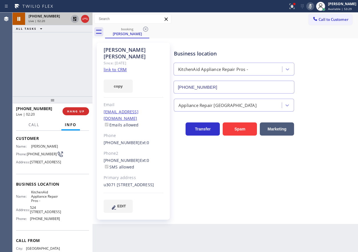
click at [312, 83] on div "Business location KitchenAid Appliance Repair Pros - (855) 213-9318" at bounding box center [265, 68] width 184 height 52
click at [314, 5] on icon at bounding box center [310, 6] width 7 height 7
click at [75, 18] on icon at bounding box center [74, 18] width 7 height 7
click at [341, 60] on div "Business location KitchenAid Appliance Repair Pros - (855) 213-9318" at bounding box center [265, 68] width 184 height 52
click at [314, 8] on icon at bounding box center [310, 6] width 7 height 7
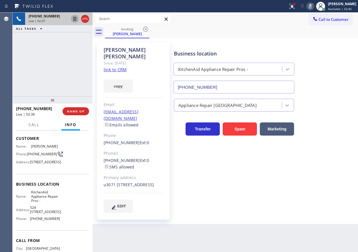
click at [75, 21] on icon at bounding box center [74, 19] width 3 height 4
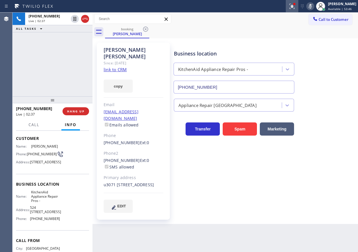
click at [296, 8] on icon at bounding box center [292, 6] width 7 height 7
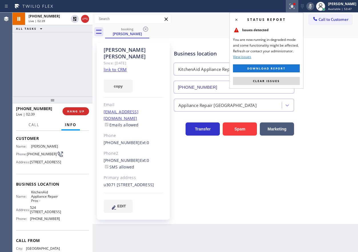
click at [292, 79] on button "Clear issues" at bounding box center [266, 81] width 67 height 8
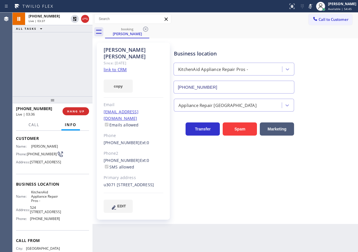
drag, startPoint x: 317, startPoint y: 6, endPoint x: 317, endPoint y: 11, distance: 4.3
click at [314, 6] on icon at bounding box center [310, 6] width 7 height 7
click at [323, 57] on div "Business location KitchenAid Appliance Repair Pros - (855) 213-9318" at bounding box center [265, 68] width 184 height 52
click at [73, 20] on icon at bounding box center [74, 18] width 7 height 7
click at [273, 171] on div "Business location KitchenAid Appliance Repair Pros - (855) 213-9318 Appliance R…" at bounding box center [265, 127] width 184 height 167
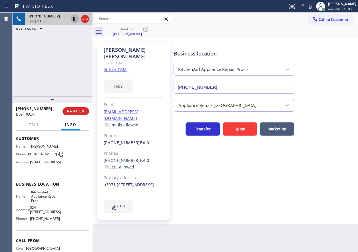
click at [319, 168] on div "Business location KitchenAid Appliance Repair Pros - (855) 213-9318 Appliance R…" at bounding box center [265, 127] width 184 height 167
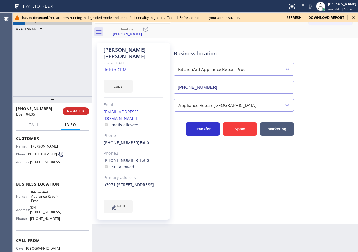
click at [353, 17] on icon at bounding box center [353, 17] width 7 height 7
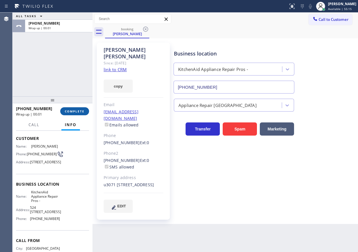
click at [83, 114] on button "COMPLETE" at bounding box center [74, 111] width 29 height 8
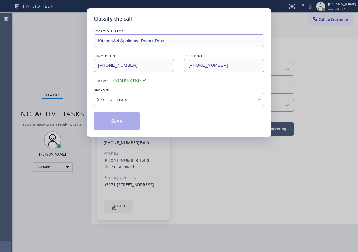
click at [155, 95] on div "Select a reason" at bounding box center [179, 99] width 170 height 13
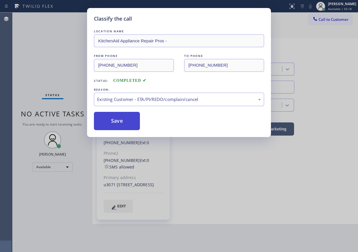
click at [129, 123] on button "Save" at bounding box center [117, 121] width 46 height 18
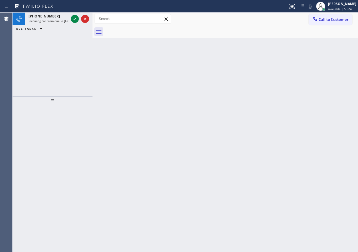
click at [292, 93] on div "Back to Dashboard Change Sender ID Customers Technicians Select a contact Outbo…" at bounding box center [226, 132] width 266 height 239
click at [73, 18] on icon at bounding box center [74, 18] width 7 height 7
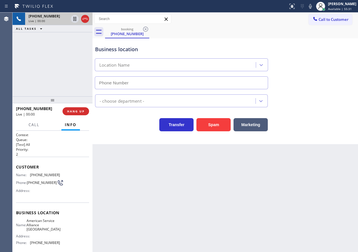
type input "(949) 570-9545"
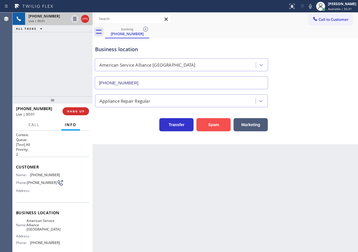
click at [216, 127] on button "Spam" at bounding box center [214, 124] width 34 height 13
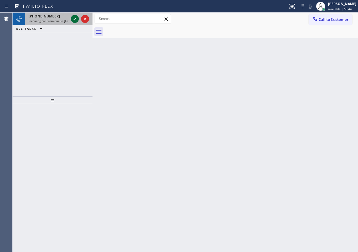
click at [75, 17] on icon at bounding box center [74, 18] width 7 height 7
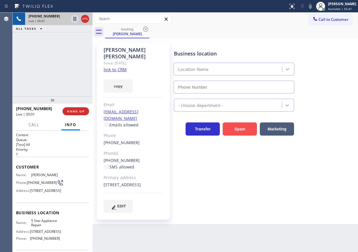
type input "[PHONE_NUMBER]"
click at [50, 227] on span "5 Star Appliance Repair" at bounding box center [45, 222] width 29 height 9
copy span "5 Star Appliance Repair"
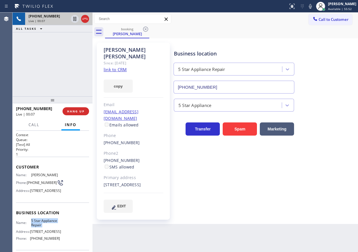
click at [213, 87] on input "[PHONE_NUMBER]" at bounding box center [234, 87] width 121 height 13
click at [117, 67] on link "link to CRM" at bounding box center [115, 70] width 23 height 6
click at [314, 8] on icon at bounding box center [310, 6] width 7 height 7
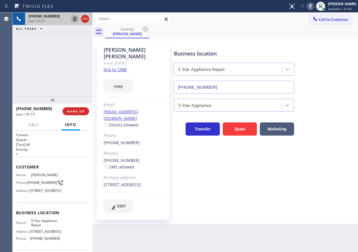
click at [76, 19] on icon at bounding box center [74, 18] width 7 height 7
click at [347, 83] on div "Business location 5 Star Appliance Repair (855) 731-4952" at bounding box center [265, 68] width 184 height 52
click at [314, 4] on icon at bounding box center [310, 6] width 7 height 7
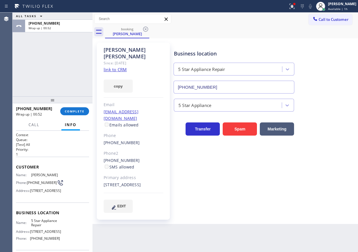
click at [323, 136] on div "Business location 5 Star Appliance Repair (855) 731-4952 5 Star Appliance Trans…" at bounding box center [265, 127] width 184 height 167
click at [74, 112] on span "COMPLETE" at bounding box center [75, 111] width 20 height 4
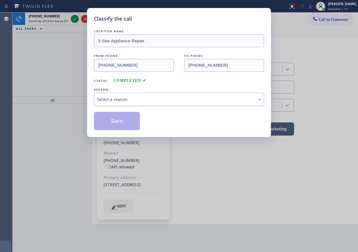
click at [161, 98] on div "Select a reason" at bounding box center [179, 99] width 164 height 7
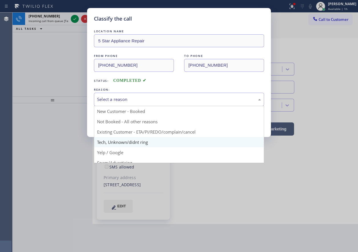
drag, startPoint x: 124, startPoint y: 142, endPoint x: 122, endPoint y: 136, distance: 6.2
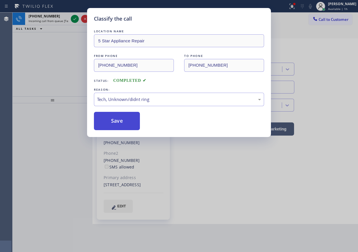
click at [117, 119] on button "Save" at bounding box center [117, 121] width 46 height 18
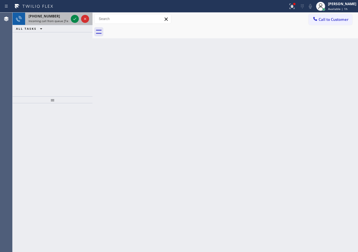
click at [73, 19] on icon at bounding box center [74, 18] width 7 height 7
drag, startPoint x: 75, startPoint y: 17, endPoint x: 87, endPoint y: 17, distance: 11.5
click at [75, 17] on icon at bounding box center [74, 18] width 7 height 7
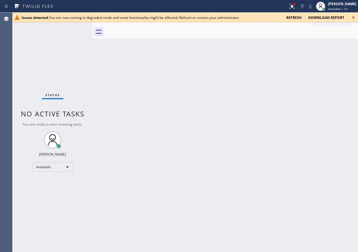
click at [354, 16] on icon at bounding box center [353, 17] width 7 height 7
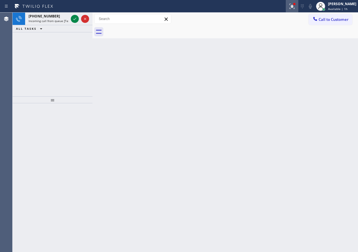
click at [293, 7] on icon at bounding box center [291, 6] width 3 height 4
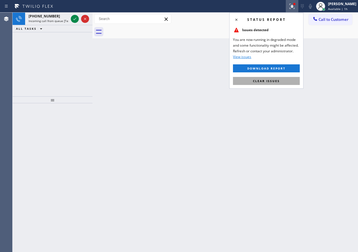
click at [283, 81] on button "Clear issues" at bounding box center [266, 81] width 67 height 8
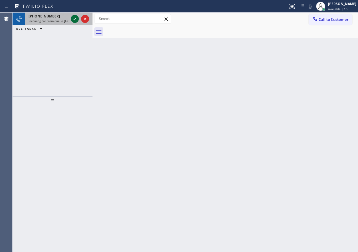
click at [72, 19] on icon at bounding box center [74, 18] width 7 height 7
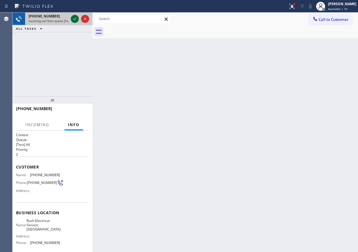
click at [75, 17] on icon at bounding box center [74, 18] width 7 height 7
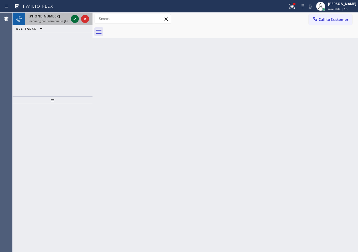
click at [73, 18] on icon at bounding box center [74, 18] width 7 height 7
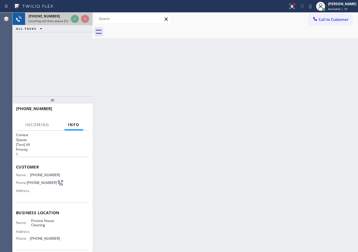
click at [73, 18] on icon at bounding box center [74, 18] width 7 height 7
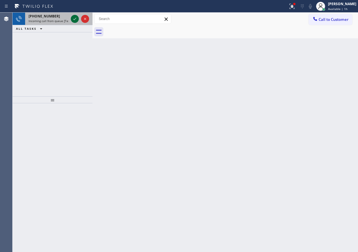
click at [75, 19] on icon at bounding box center [74, 19] width 3 height 2
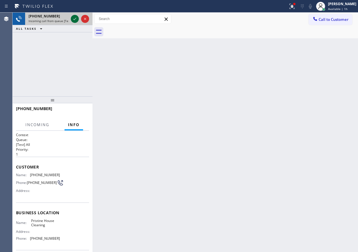
click at [75, 19] on icon at bounding box center [74, 19] width 3 height 2
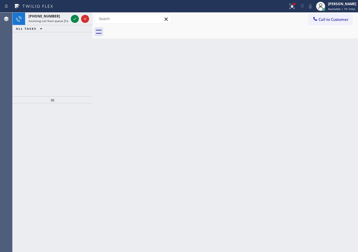
click at [319, 166] on div "Back to Dashboard Change Sender ID Customers Technicians Select a contact Outbo…" at bounding box center [226, 132] width 266 height 239
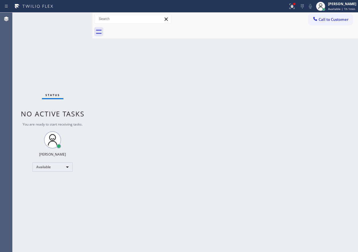
click at [250, 201] on div "Back to Dashboard Change Sender ID Customers Technicians Select a contact Outbo…" at bounding box center [226, 132] width 266 height 239
drag, startPoint x: 291, startPoint y: 154, endPoint x: 288, endPoint y: 141, distance: 13.6
click at [291, 154] on div "Back to Dashboard Change Sender ID Customers Technicians Select a contact Outbo…" at bounding box center [226, 132] width 266 height 239
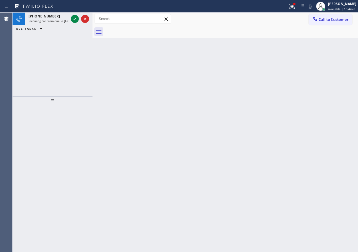
click at [327, 105] on div "Back to Dashboard Change Sender ID Customers Technicians Select a contact Outbo…" at bounding box center [226, 132] width 266 height 239
drag, startPoint x: 321, startPoint y: 91, endPoint x: 211, endPoint y: 30, distance: 126.1
click at [321, 91] on div "Back to Dashboard Change Sender ID Customers Technicians Select a contact Outbo…" at bounding box center [226, 132] width 266 height 239
click at [75, 20] on icon at bounding box center [74, 18] width 7 height 7
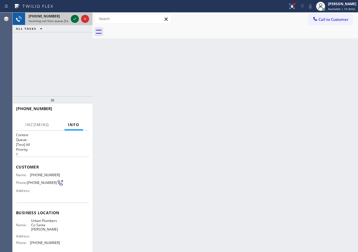
click at [75, 20] on icon at bounding box center [74, 18] width 7 height 7
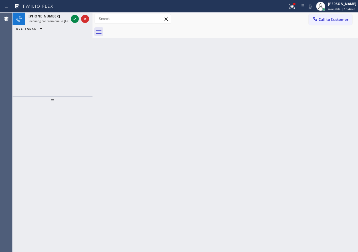
click at [75, 20] on icon at bounding box center [74, 18] width 7 height 7
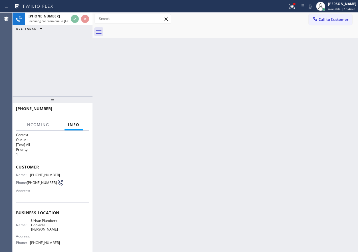
click at [75, 20] on icon at bounding box center [74, 18] width 7 height 7
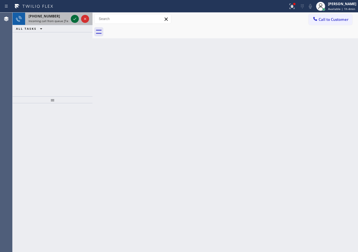
click at [76, 18] on icon at bounding box center [74, 18] width 7 height 7
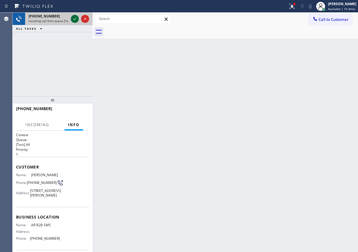
click at [76, 18] on icon at bounding box center [74, 18] width 7 height 7
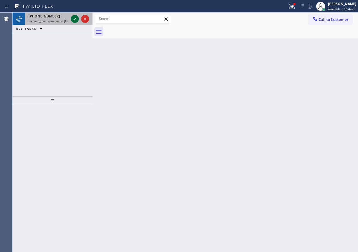
click at [76, 19] on icon at bounding box center [74, 18] width 7 height 7
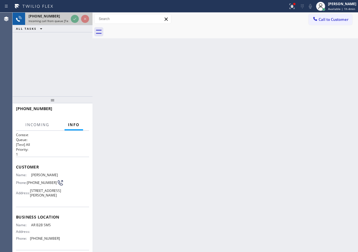
click at [76, 19] on icon at bounding box center [74, 18] width 7 height 7
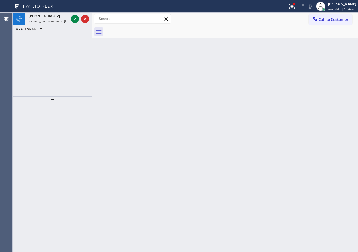
click at [75, 20] on icon at bounding box center [74, 18] width 7 height 7
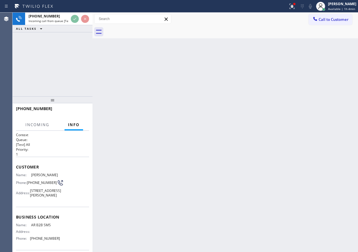
click at [75, 20] on icon at bounding box center [74, 18] width 7 height 7
click at [75, 19] on icon at bounding box center [74, 19] width 3 height 2
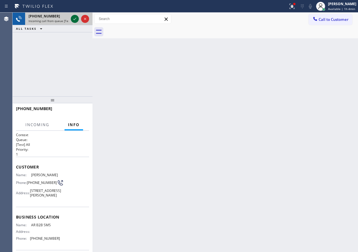
click at [75, 19] on icon at bounding box center [74, 19] width 3 height 2
click at [151, 74] on div "Back to Dashboard Change Sender ID Customers Technicians Select a contact Outbo…" at bounding box center [226, 132] width 266 height 239
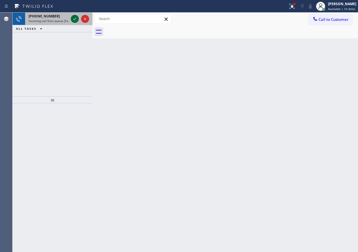
click at [76, 19] on icon at bounding box center [74, 18] width 7 height 7
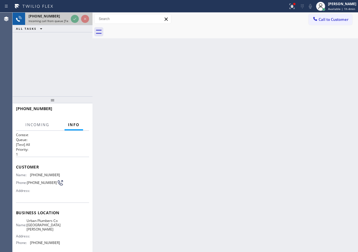
click at [76, 19] on icon at bounding box center [74, 19] width 3 height 2
click at [76, 19] on icon at bounding box center [74, 18] width 7 height 7
click at [73, 19] on icon at bounding box center [74, 18] width 7 height 7
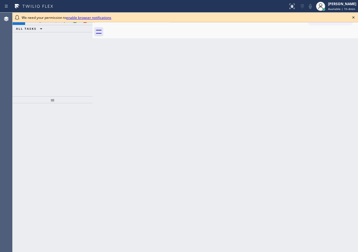
click at [352, 17] on icon at bounding box center [353, 17] width 7 height 7
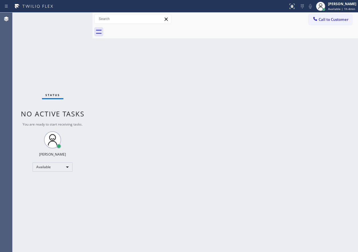
click at [74, 20] on div "Status No active tasks You are ready to start receiving tasks. [PERSON_NAME] Av…" at bounding box center [53, 132] width 80 height 239
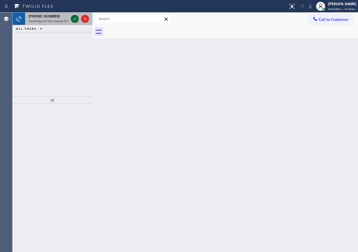
click at [75, 21] on icon at bounding box center [74, 18] width 7 height 7
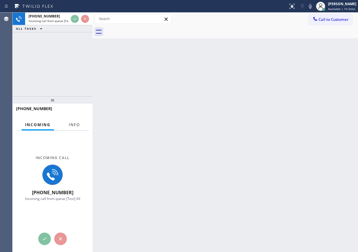
click at [80, 127] on button "Info" at bounding box center [74, 124] width 18 height 11
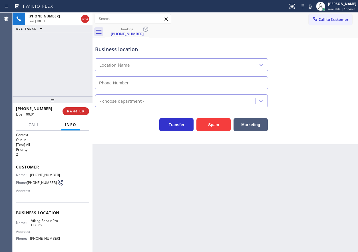
type input "(678) 922-4228"
click at [74, 109] on button "HANG UP" at bounding box center [76, 111] width 27 height 8
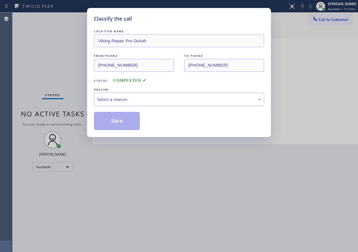
click at [113, 101] on div "Select a reason" at bounding box center [179, 99] width 164 height 7
click at [104, 120] on button "Save" at bounding box center [117, 121] width 46 height 18
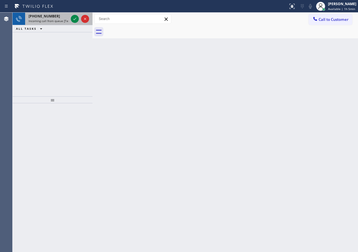
click at [48, 19] on span "Incoming call from queue [Test] All" at bounding box center [52, 21] width 47 height 4
click at [73, 16] on icon at bounding box center [74, 18] width 7 height 7
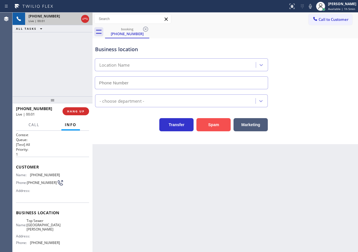
type input "(805) 519-8060"
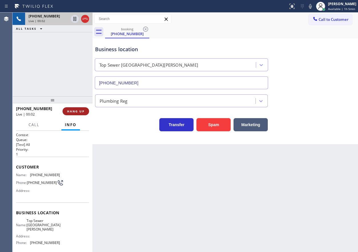
click at [76, 108] on button "HANG UP" at bounding box center [76, 111] width 27 height 8
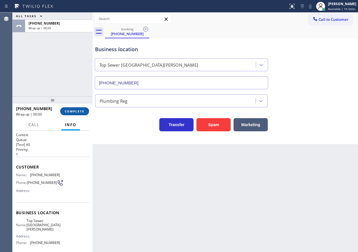
click at [81, 108] on button "COMPLETE" at bounding box center [74, 111] width 29 height 8
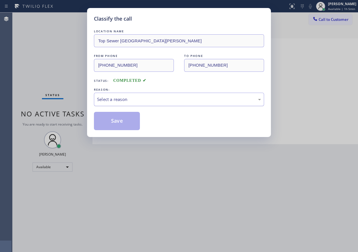
click at [148, 99] on div "Select a reason" at bounding box center [179, 99] width 164 height 7
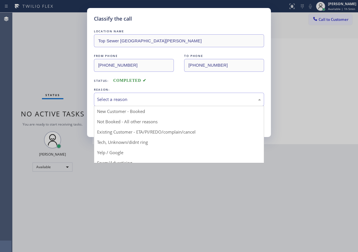
scroll to position [36, 0]
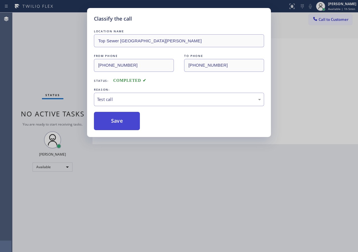
click at [115, 123] on button "Save" at bounding box center [117, 121] width 46 height 18
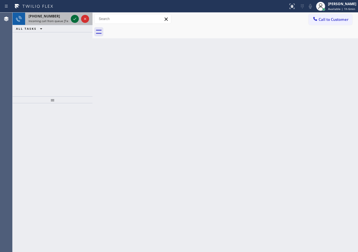
click at [75, 17] on icon at bounding box center [74, 18] width 7 height 7
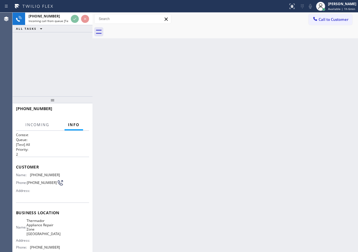
click at [185, 85] on div "Back to Dashboard Change Sender ID Customers Technicians Select a contact Outbo…" at bounding box center [226, 132] width 266 height 239
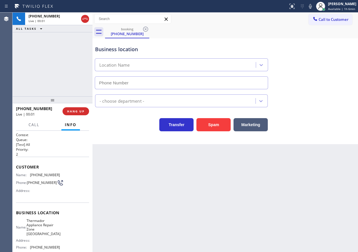
type input "(510) 399-2549"
click at [46, 226] on span "Thermador Appliance Repair Zone San Leandro" at bounding box center [44, 227] width 34 height 18
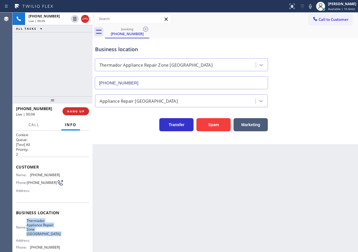
click at [46, 226] on span "Thermador Appliance Repair Zone San Leandro" at bounding box center [44, 227] width 34 height 18
copy span "Thermador Appliance Repair Zone San Leandro"
click at [164, 90] on div "Appliance Repair High End" at bounding box center [225, 98] width 263 height 18
click at [164, 82] on input "(510) 399-2549" at bounding box center [181, 82] width 173 height 13
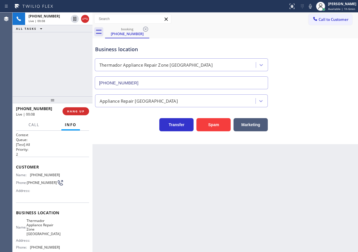
click at [187, 85] on input "(510) 399-2549" at bounding box center [181, 82] width 173 height 13
click at [43, 173] on span "(510) 735-4000" at bounding box center [45, 175] width 30 height 4
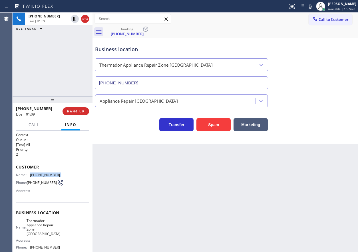
click at [43, 173] on span "(510) 735-4000" at bounding box center [45, 175] width 30 height 4
copy span "(510) 735-4000"
click at [73, 111] on span "HANG UP" at bounding box center [75, 111] width 17 height 4
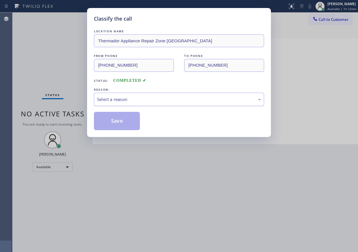
click at [118, 101] on div "Select a reason" at bounding box center [179, 99] width 164 height 7
click at [117, 118] on button "Save" at bounding box center [117, 121] width 46 height 18
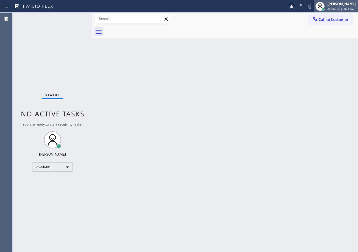
click at [336, 8] on span "Available | 1h 13min" at bounding box center [342, 9] width 29 height 4
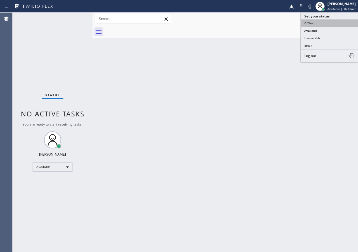
click at [324, 24] on button "Offline" at bounding box center [329, 22] width 57 height 7
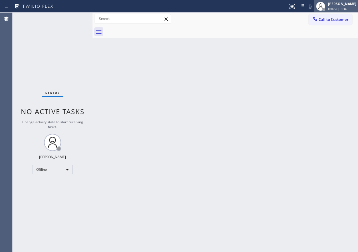
click at [345, 6] on div "[PERSON_NAME]" at bounding box center [342, 3] width 28 height 5
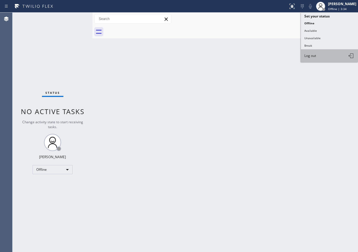
click at [316, 57] on span "Log out" at bounding box center [311, 55] width 12 height 5
